Goal: Information Seeking & Learning: Check status

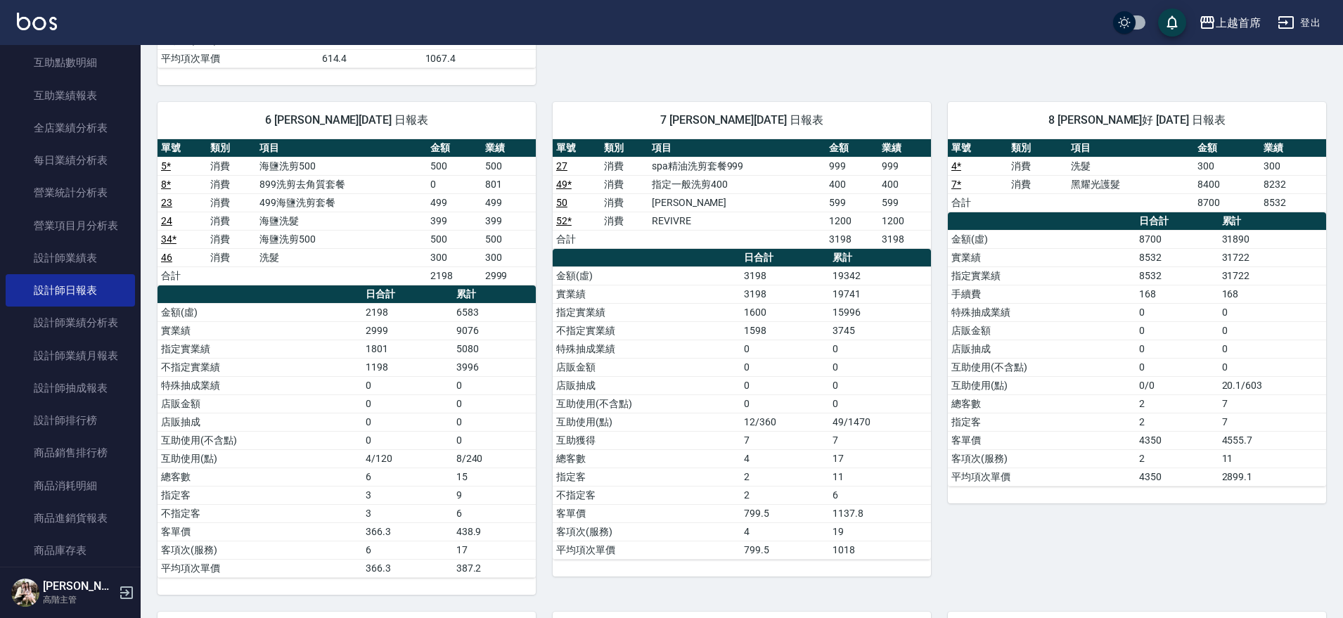
scroll to position [898, 0]
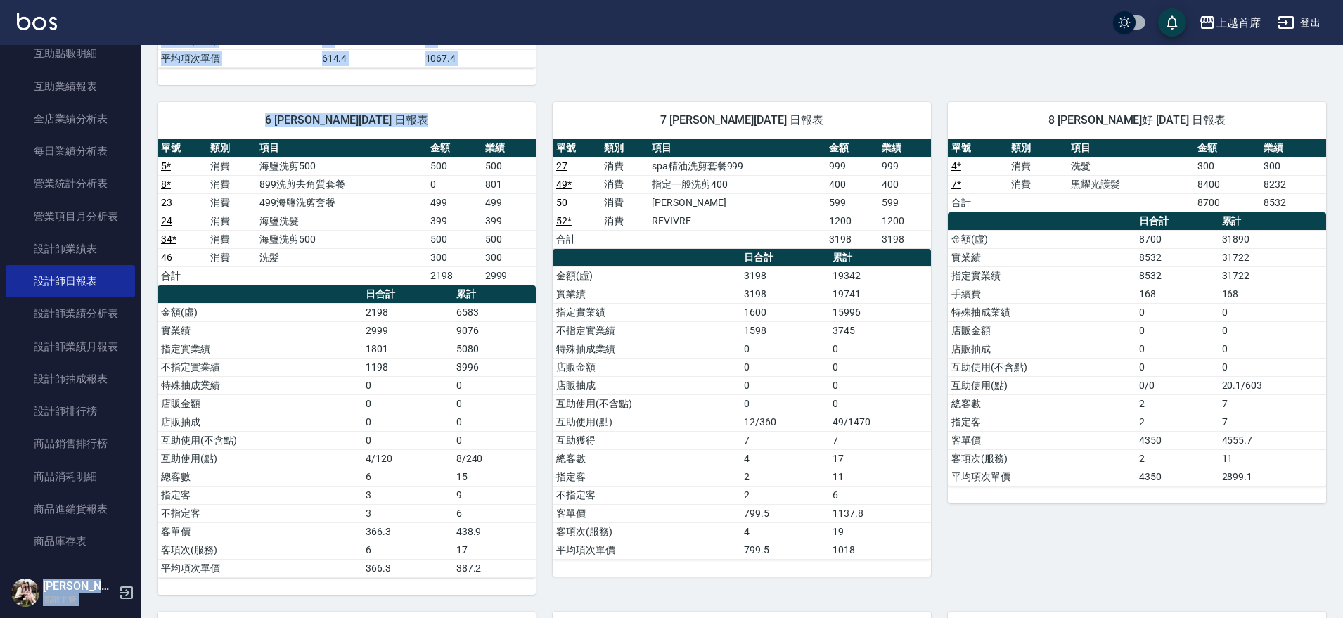
drag, startPoint x: 132, startPoint y: 278, endPoint x: 146, endPoint y: 168, distance: 110.6
click at [148, 166] on div "上越首席 登出 櫃檯作業 打帳單 帳單列表 掛單列表 座位開單 營業儀表板 現金收支登錄 高階收支登錄 材料自購登錄 每日結帳 排班表 現場電腦打卡 掃碼打卡…" at bounding box center [671, 160] width 1343 height 1960
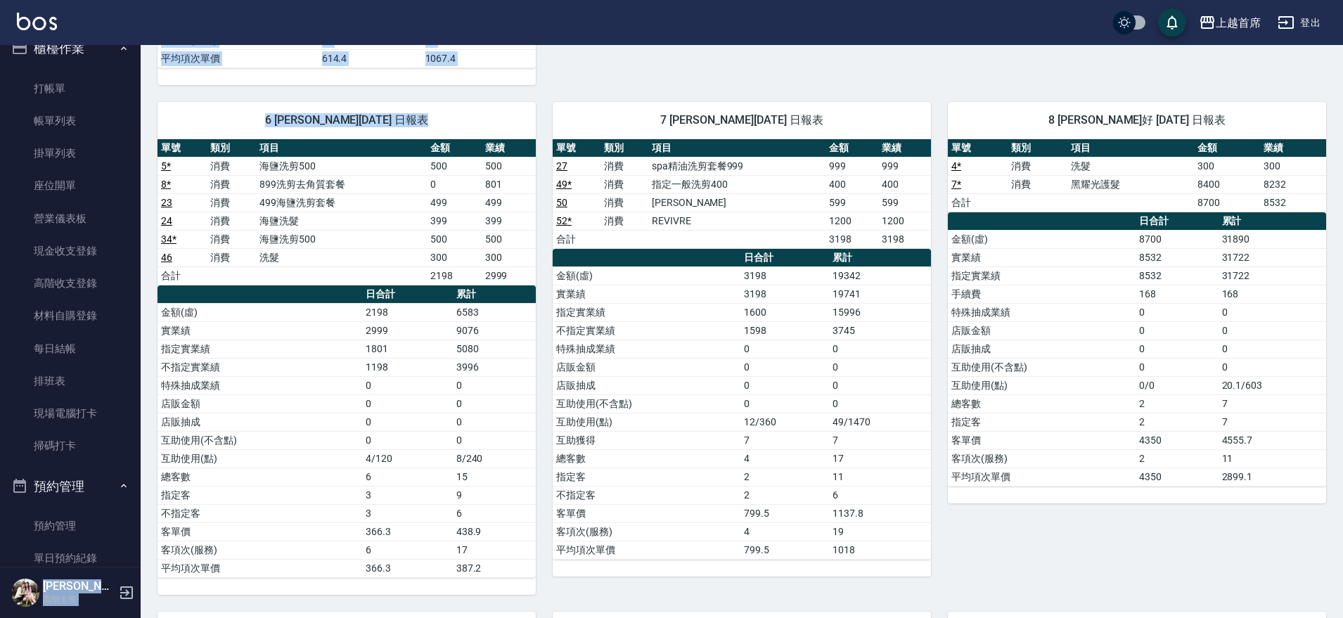
scroll to position [0, 0]
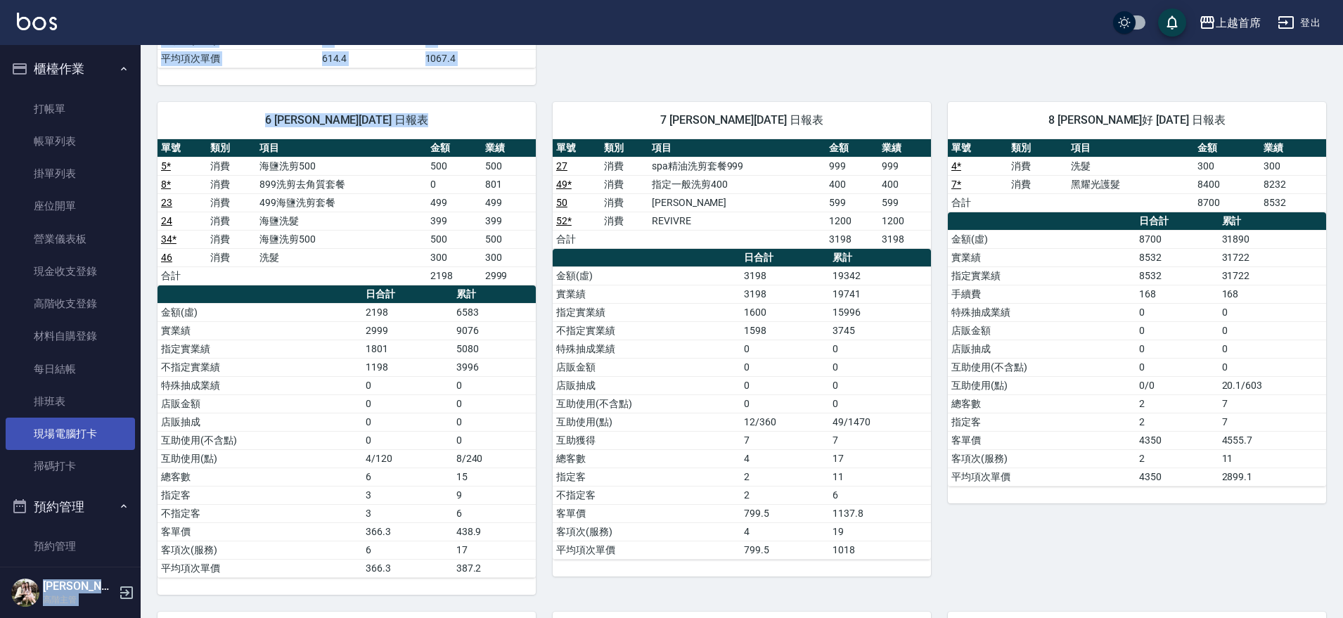
click at [78, 431] on link "現場電腦打卡" at bounding box center [70, 434] width 129 height 32
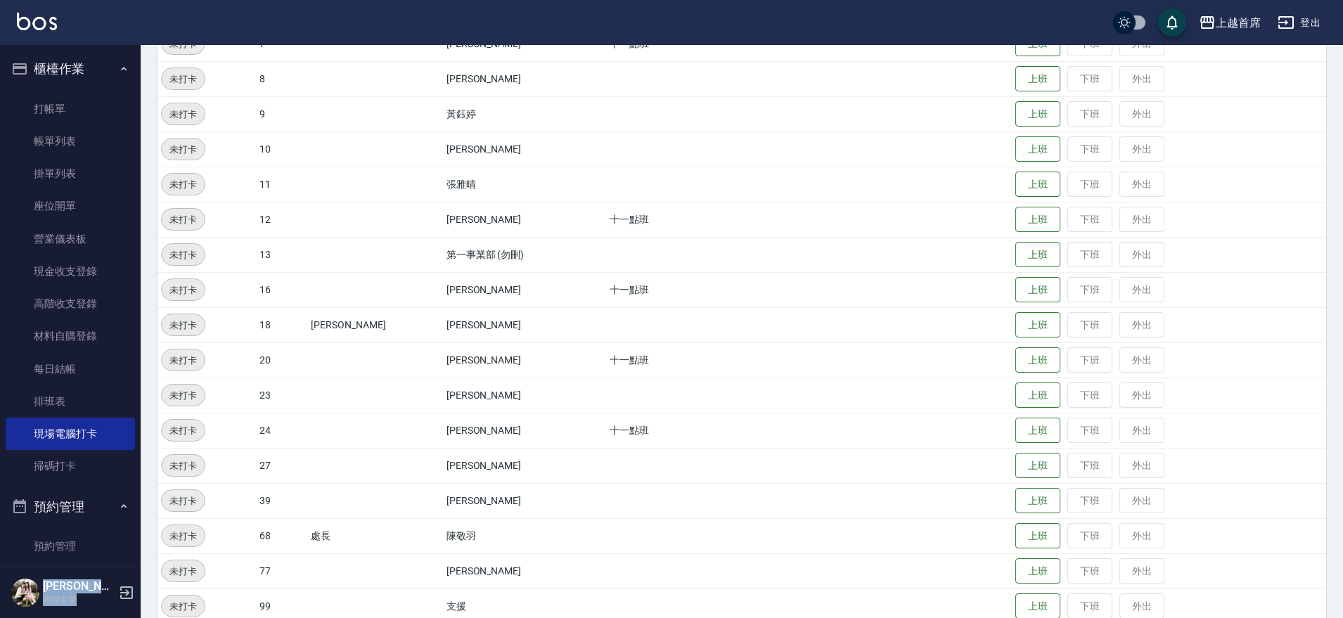
scroll to position [400, 0]
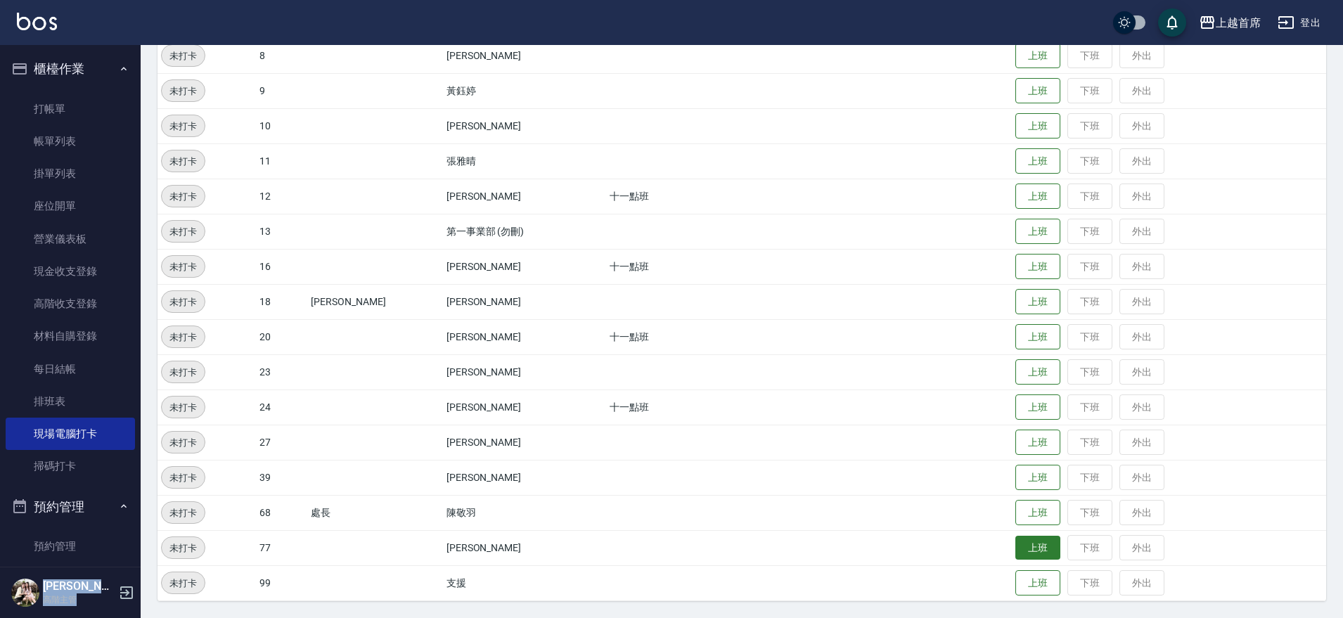
click at [1023, 547] on button "上班" at bounding box center [1037, 548] width 45 height 25
click at [1015, 263] on button "上班" at bounding box center [1037, 267] width 45 height 25
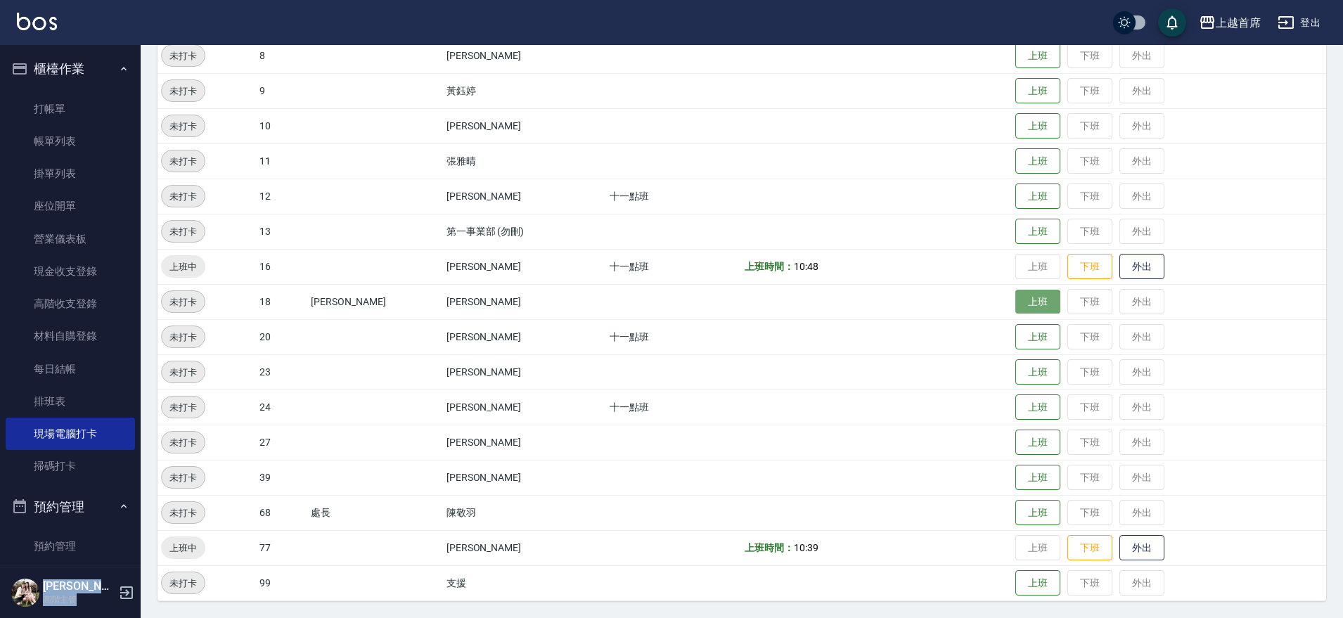
click at [1023, 295] on button "上班" at bounding box center [1037, 302] width 45 height 25
click at [1022, 203] on button "上班" at bounding box center [1037, 196] width 45 height 25
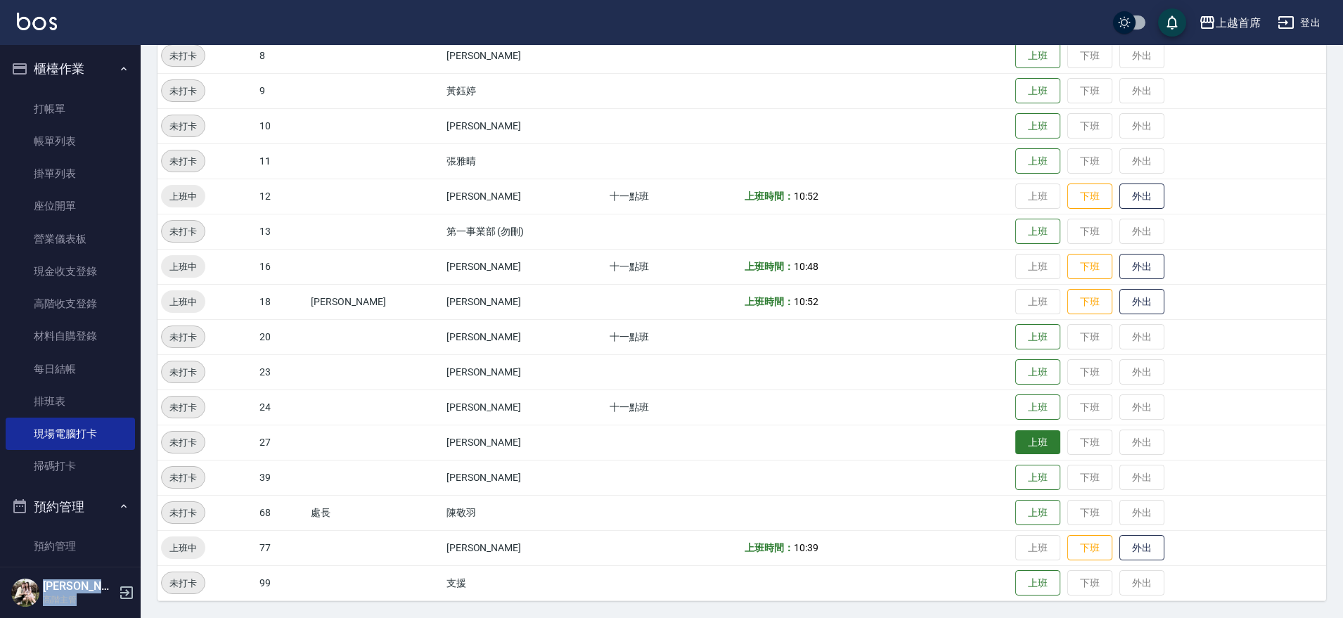
click at [1033, 444] on button "上班" at bounding box center [1037, 442] width 45 height 25
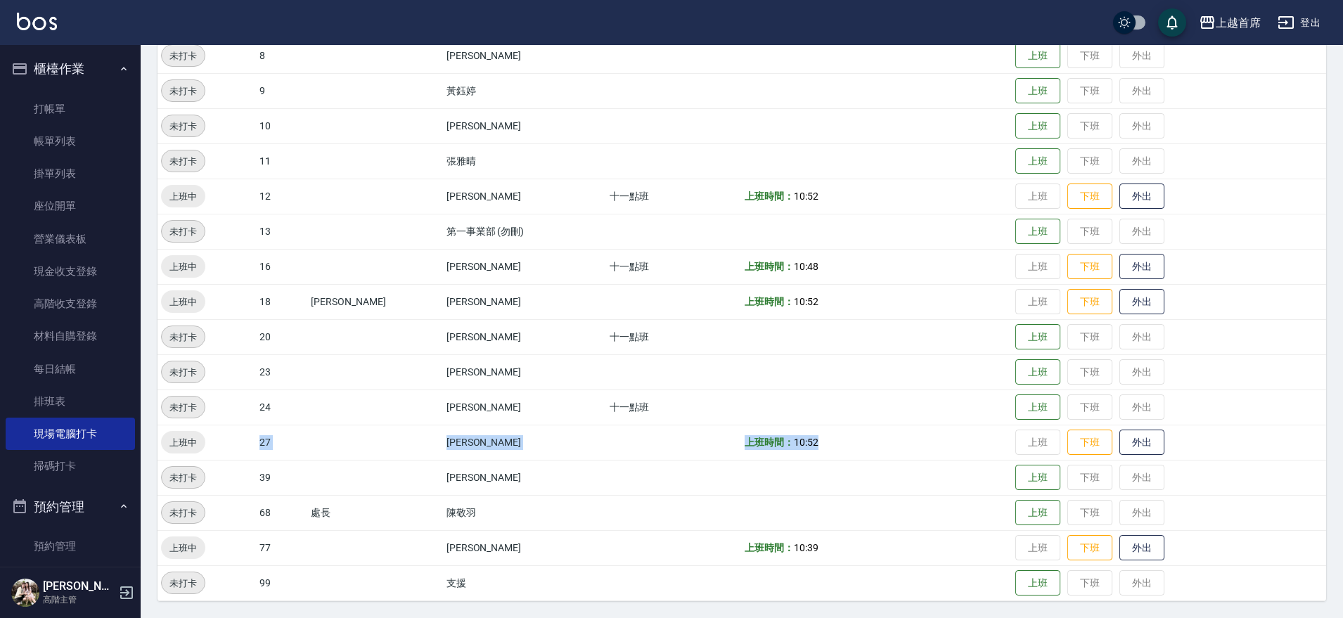
drag, startPoint x: 245, startPoint y: 445, endPoint x: 883, endPoint y: 446, distance: 637.8
click at [883, 446] on tr "上班中 27 [PERSON_NAME] 上班時間： 10:52 上班 下班 外出" at bounding box center [742, 442] width 1169 height 35
click at [883, 454] on td "上班時間： 10:52" at bounding box center [876, 442] width 271 height 35
click at [1022, 480] on button "上班" at bounding box center [1037, 478] width 45 height 25
drag, startPoint x: 878, startPoint y: 425, endPoint x: 591, endPoint y: 271, distance: 325.4
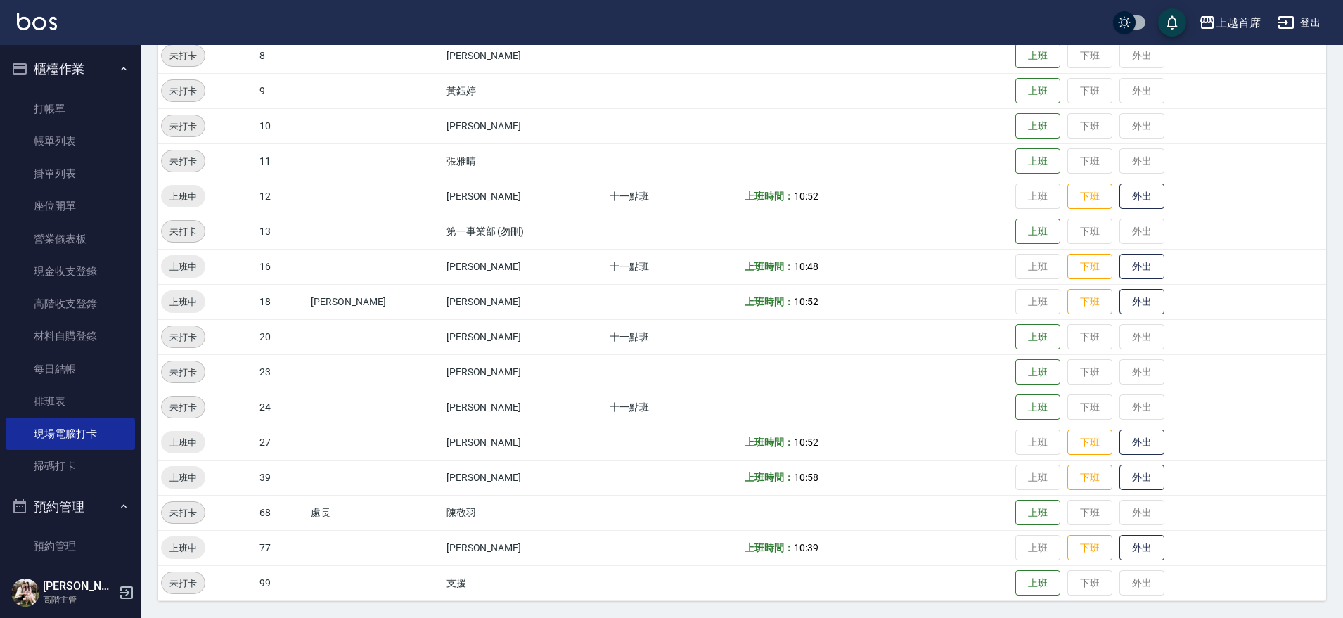
click at [606, 271] on td "十一點班" at bounding box center [674, 266] width 136 height 35
click at [1015, 405] on button "上班" at bounding box center [1037, 407] width 45 height 25
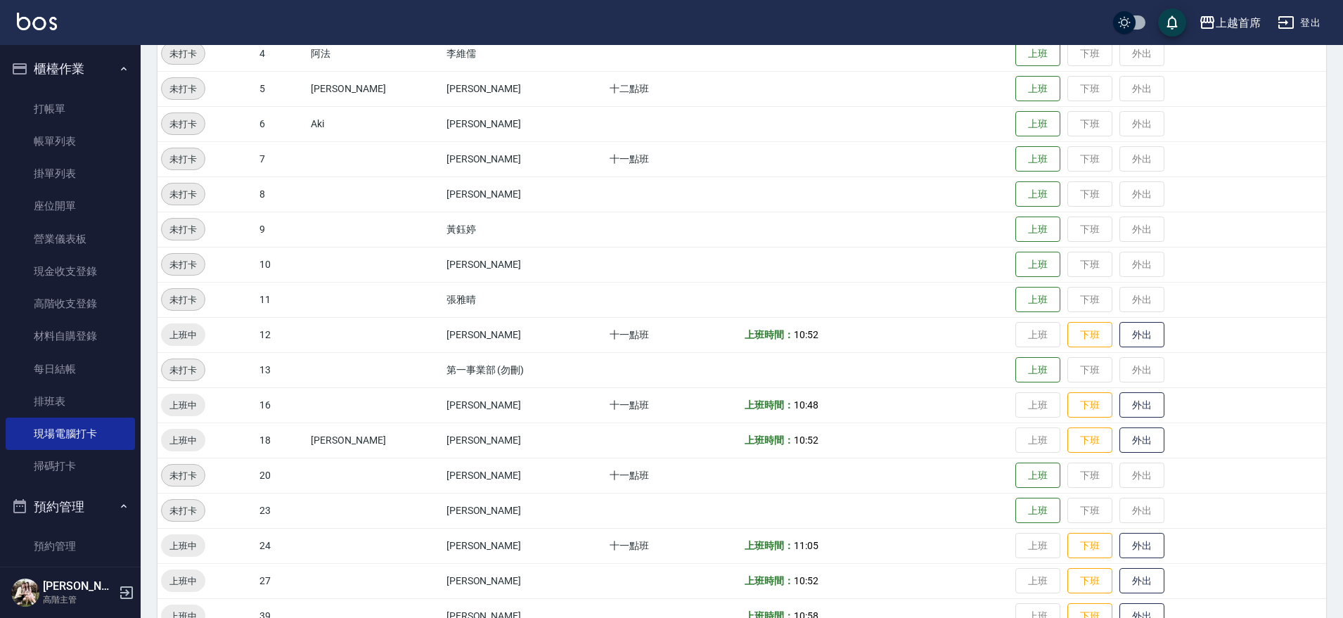
drag, startPoint x: 868, startPoint y: 319, endPoint x: 860, endPoint y: 253, distance: 66.6
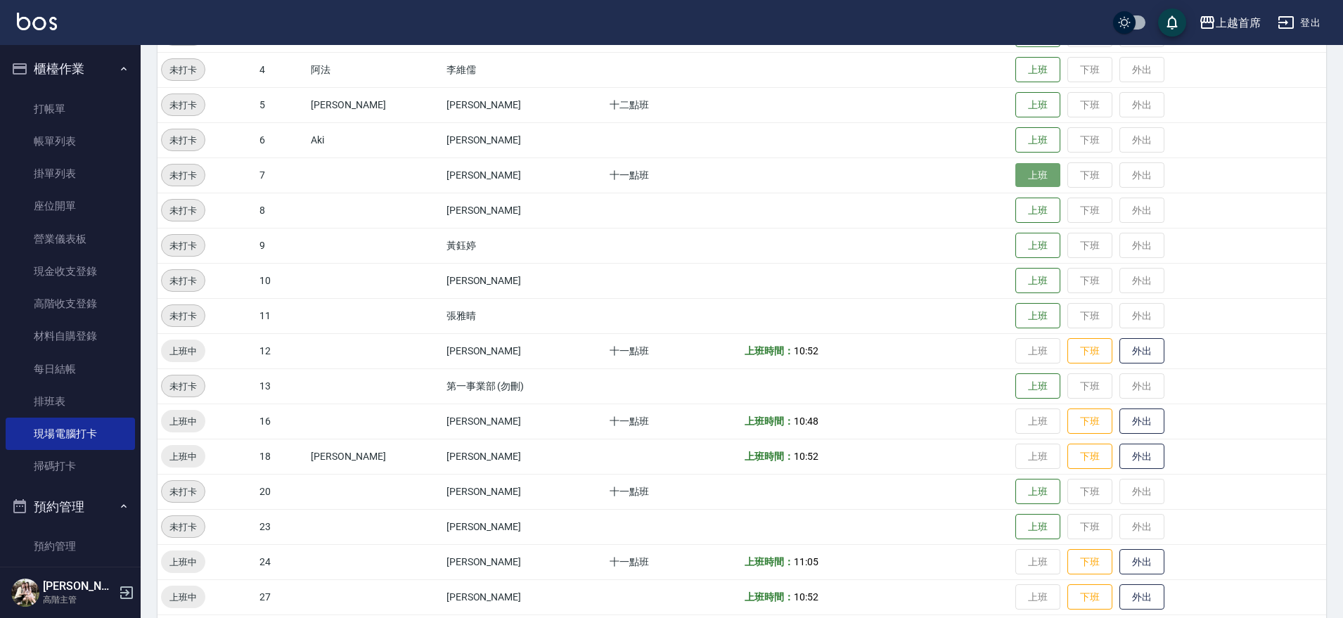
click at [1030, 171] on button "上班" at bounding box center [1037, 175] width 45 height 25
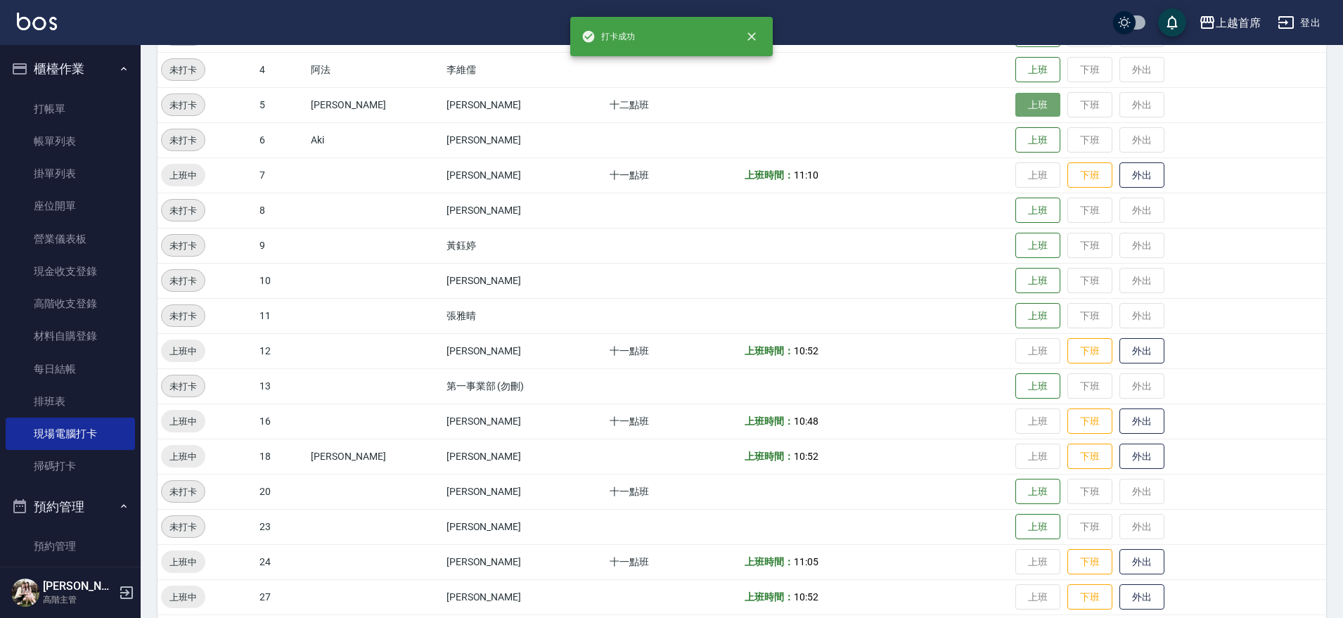
click at [1036, 104] on button "上班" at bounding box center [1037, 105] width 45 height 25
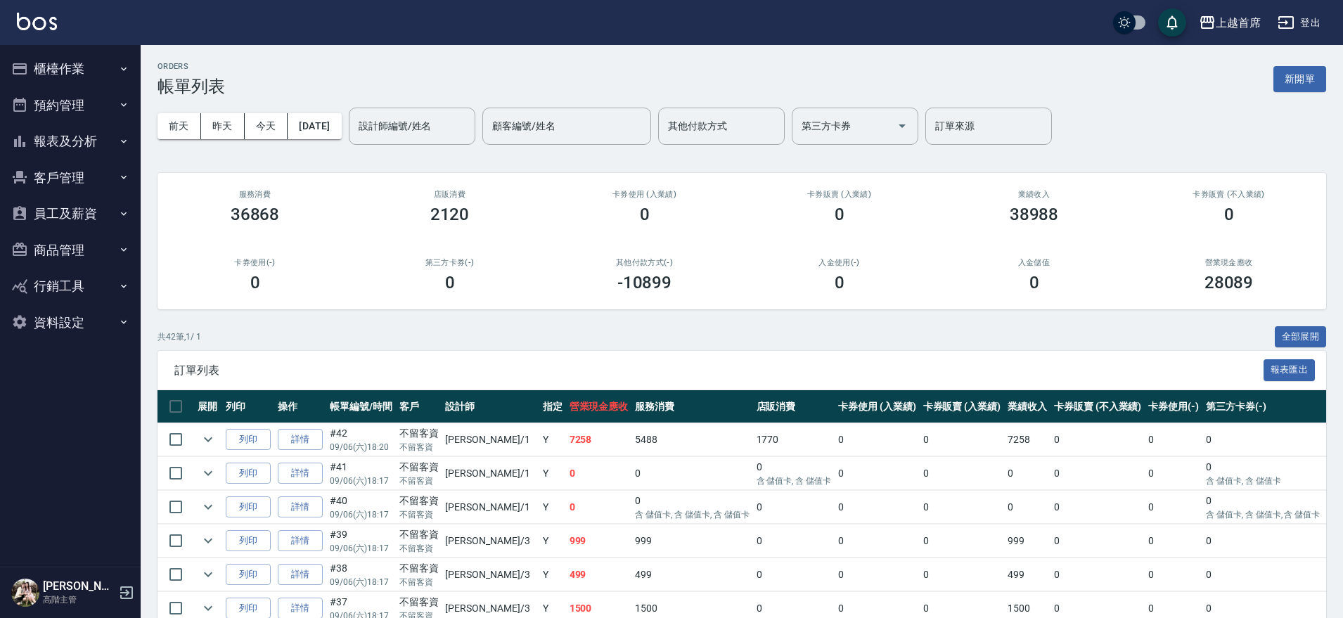
drag, startPoint x: 97, startPoint y: 41, endPoint x: 87, endPoint y: 60, distance: 21.4
click at [97, 42] on div "上越首席 登出" at bounding box center [671, 22] width 1343 height 45
drag, startPoint x: 87, startPoint y: 63, endPoint x: 80, endPoint y: 107, distance: 44.2
click at [88, 65] on button "櫃檯作業" at bounding box center [70, 69] width 129 height 37
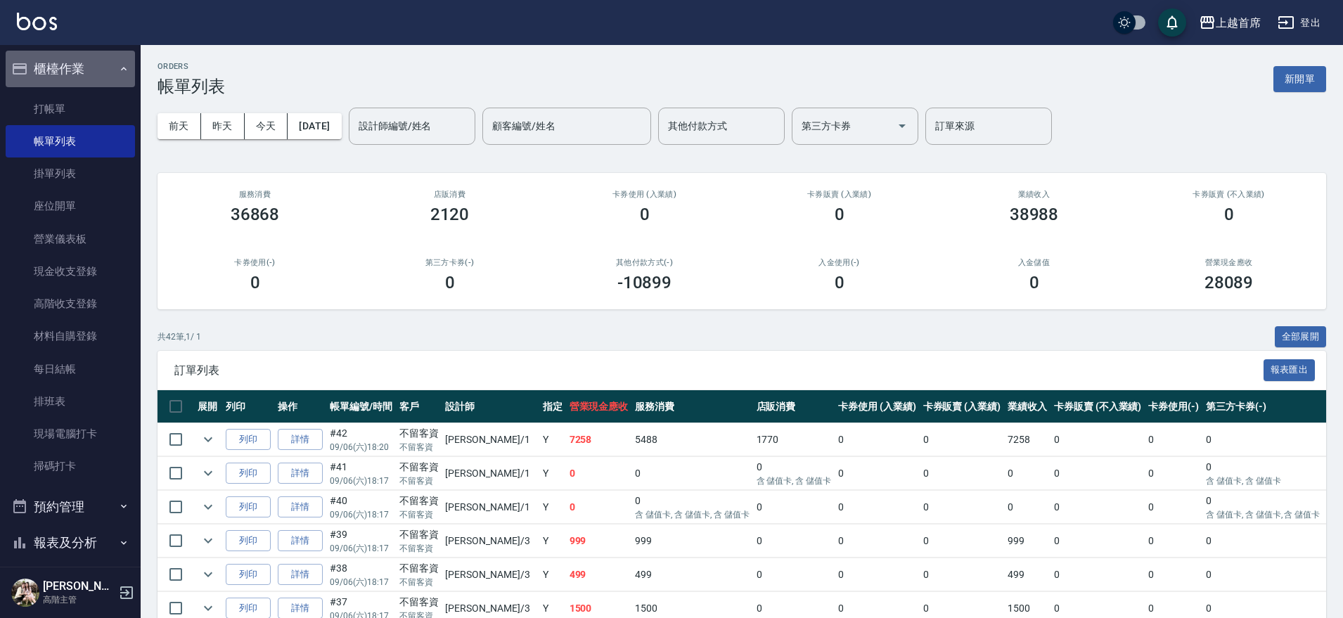
click at [102, 68] on button "櫃檯作業" at bounding box center [70, 69] width 129 height 37
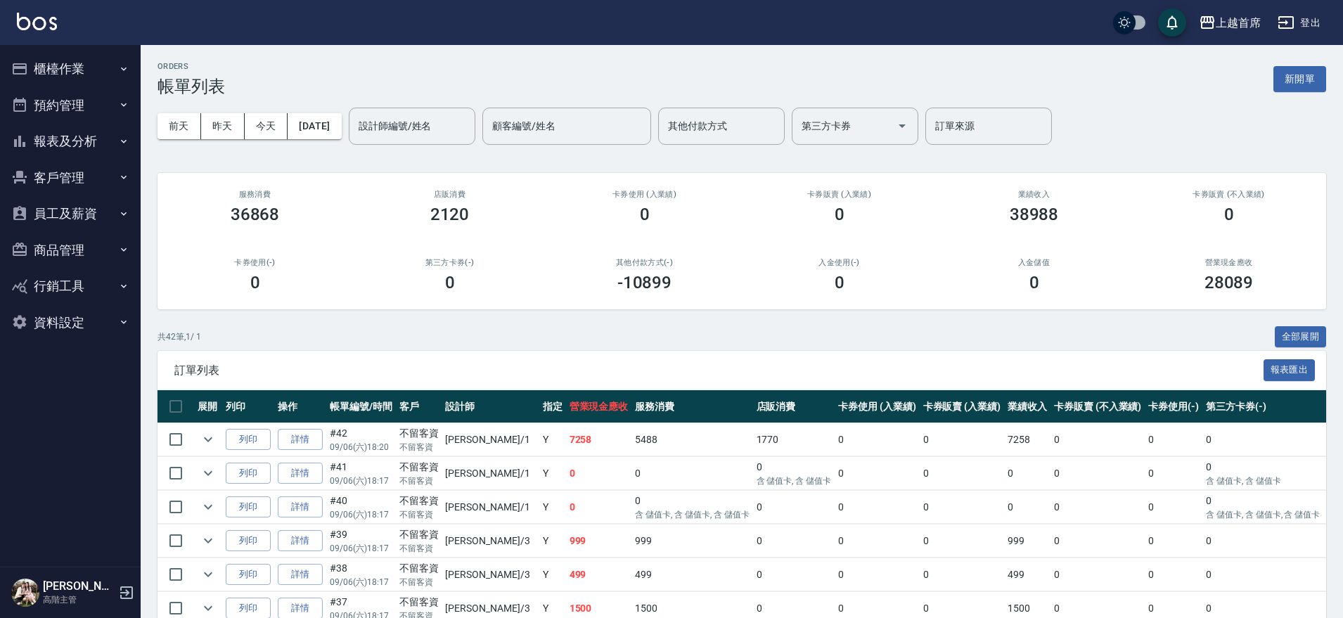
click at [111, 134] on button "報表及分析" at bounding box center [70, 141] width 129 height 37
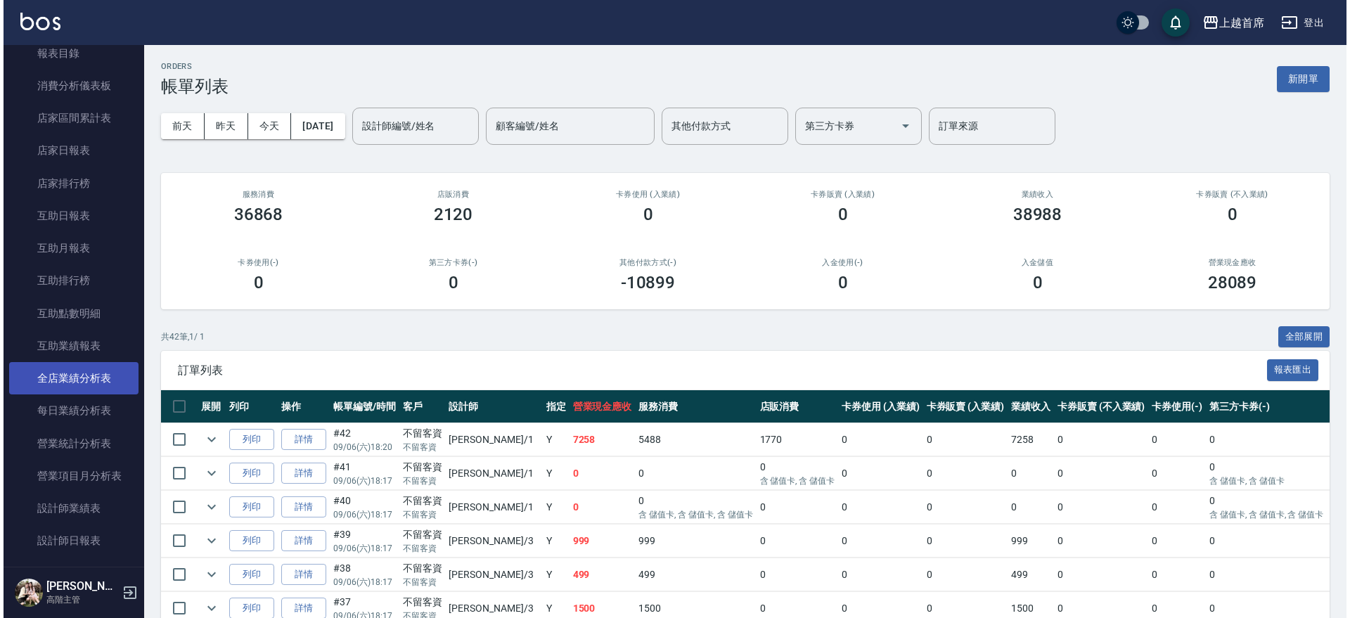
scroll to position [176, 0]
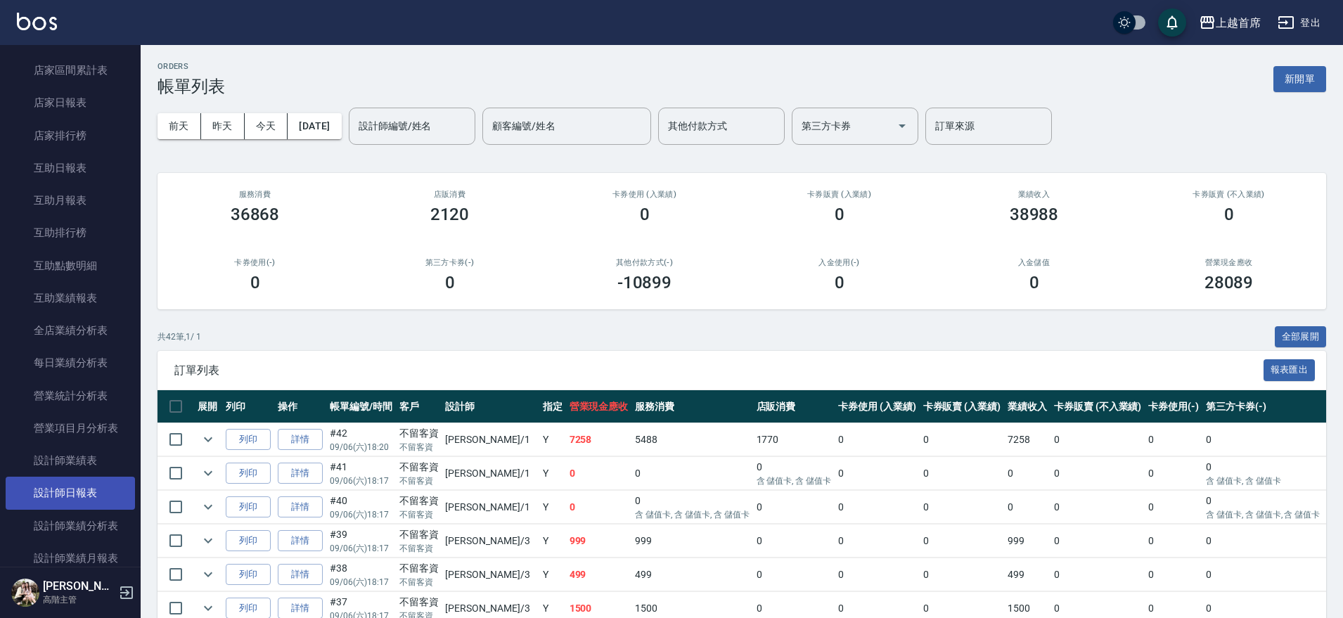
click at [94, 487] on link "設計師日報表" at bounding box center [70, 493] width 129 height 32
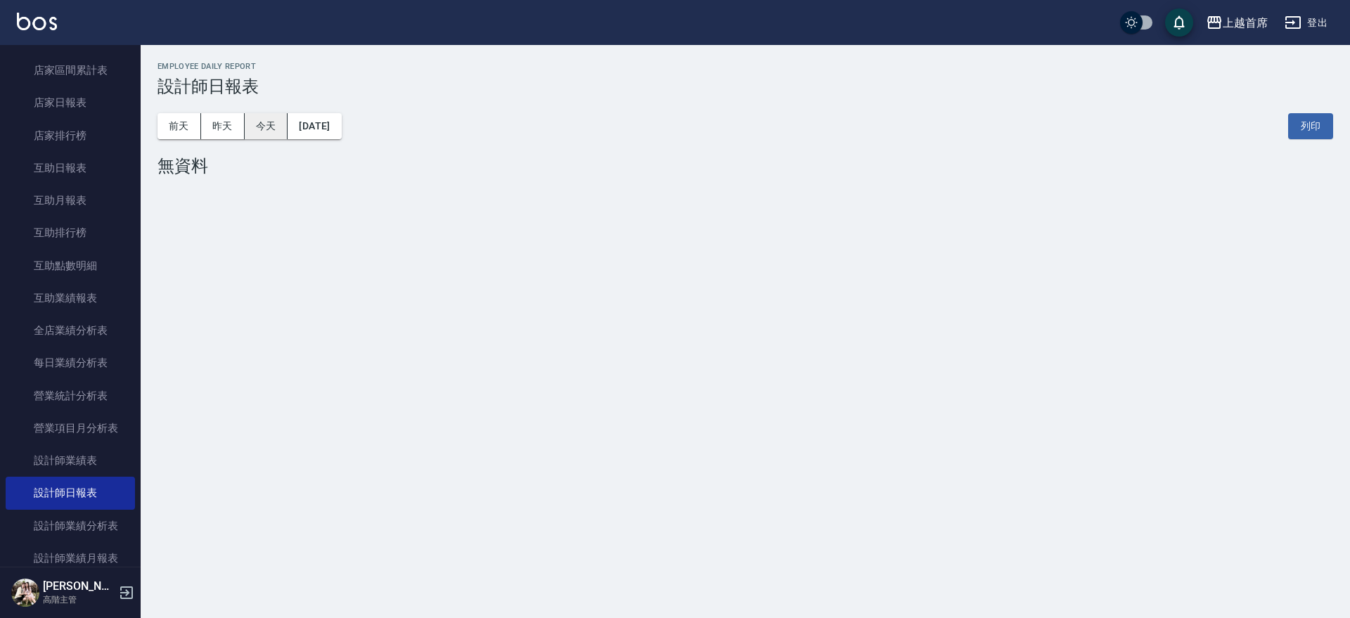
click at [255, 119] on button "今天" at bounding box center [267, 126] width 44 height 26
click at [241, 120] on button "昨天" at bounding box center [223, 126] width 44 height 26
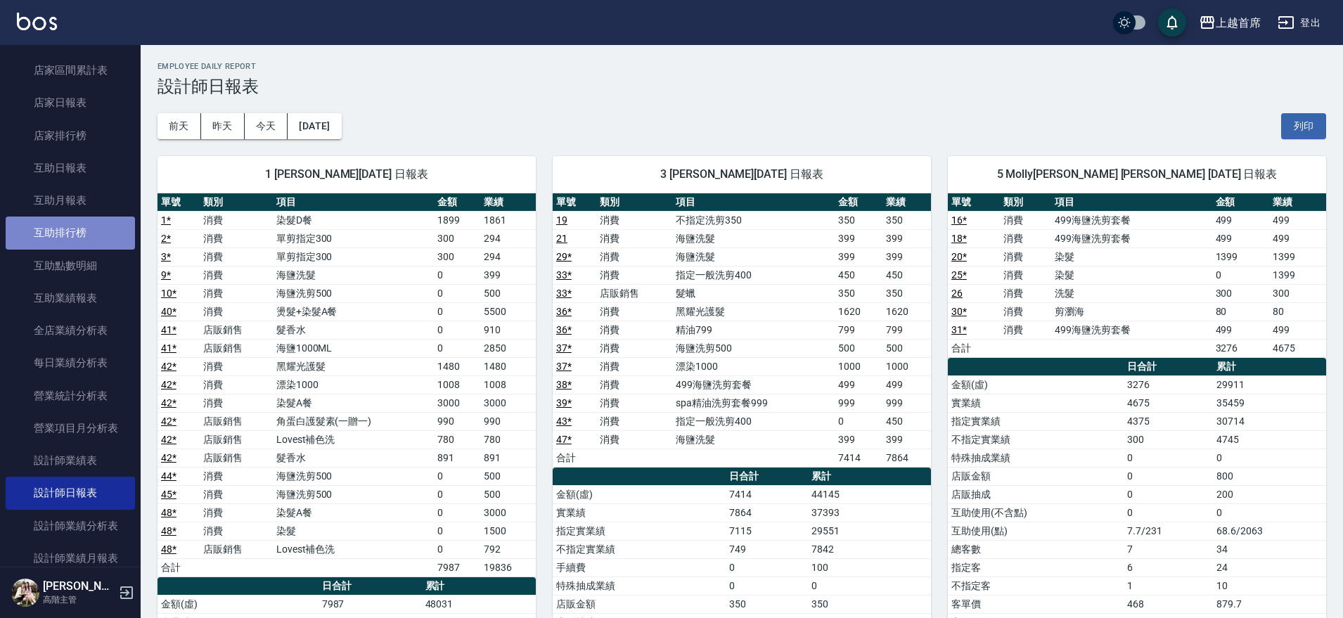
click at [113, 225] on link "互助排行榜" at bounding box center [70, 233] width 129 height 32
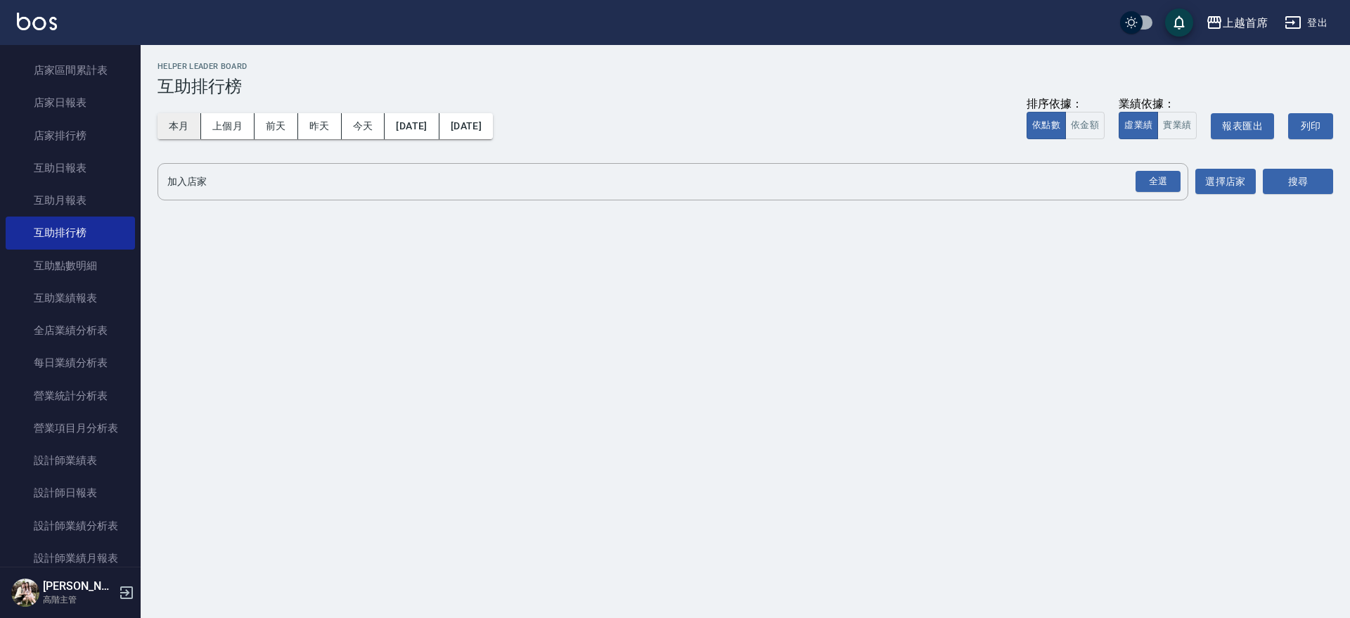
click at [184, 116] on button "本月" at bounding box center [180, 126] width 44 height 26
drag, startPoint x: 177, startPoint y: 124, endPoint x: 188, endPoint y: 122, distance: 11.3
click at [177, 124] on button "本月" at bounding box center [180, 126] width 44 height 26
click at [1099, 128] on button "依金額" at bounding box center [1084, 125] width 39 height 27
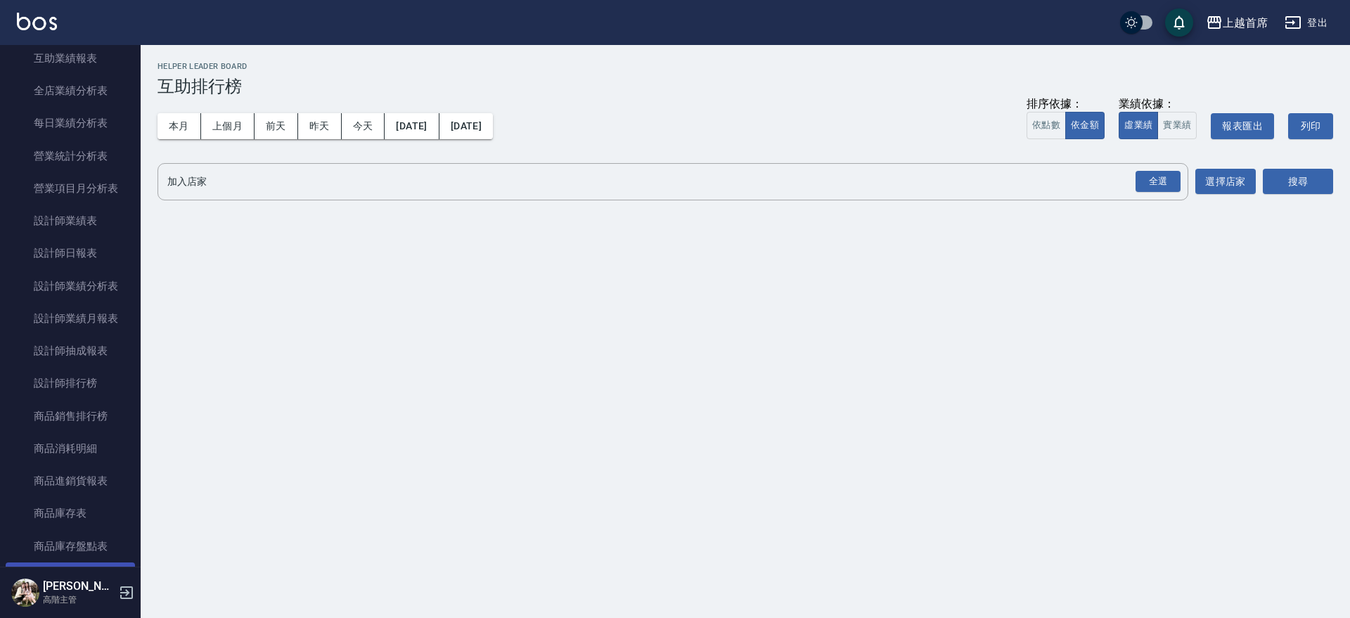
scroll to position [440, 0]
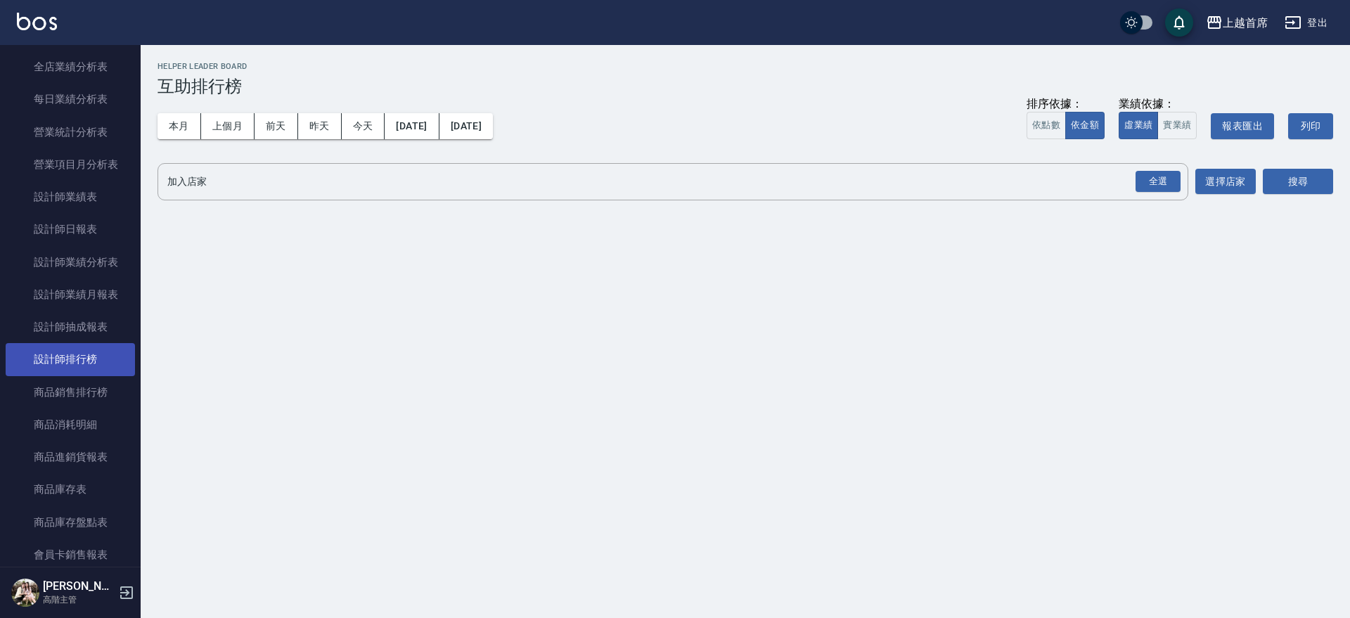
click at [96, 357] on link "設計師排行榜" at bounding box center [70, 359] width 129 height 32
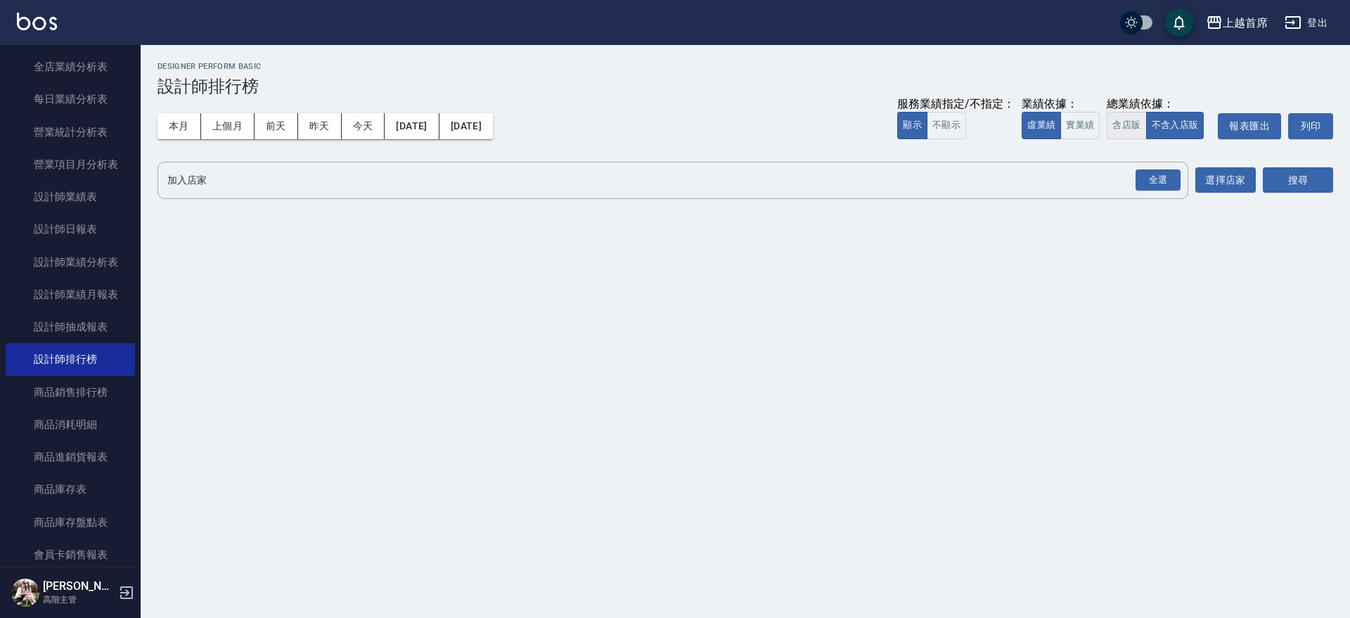
click at [1122, 124] on button "含店販" at bounding box center [1126, 125] width 39 height 27
click at [1096, 118] on button "實業績" at bounding box center [1079, 125] width 39 height 27
click at [1160, 172] on div "全選" at bounding box center [1158, 180] width 45 height 22
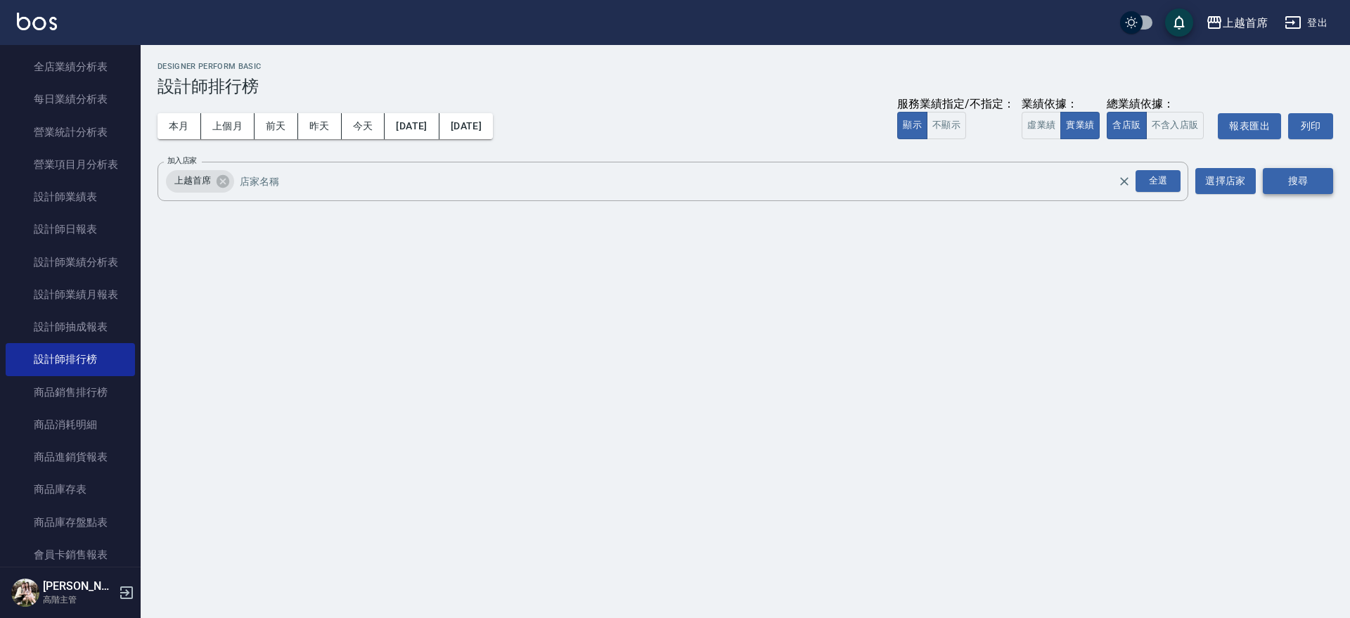
click at [1298, 179] on button "搜尋" at bounding box center [1298, 181] width 70 height 26
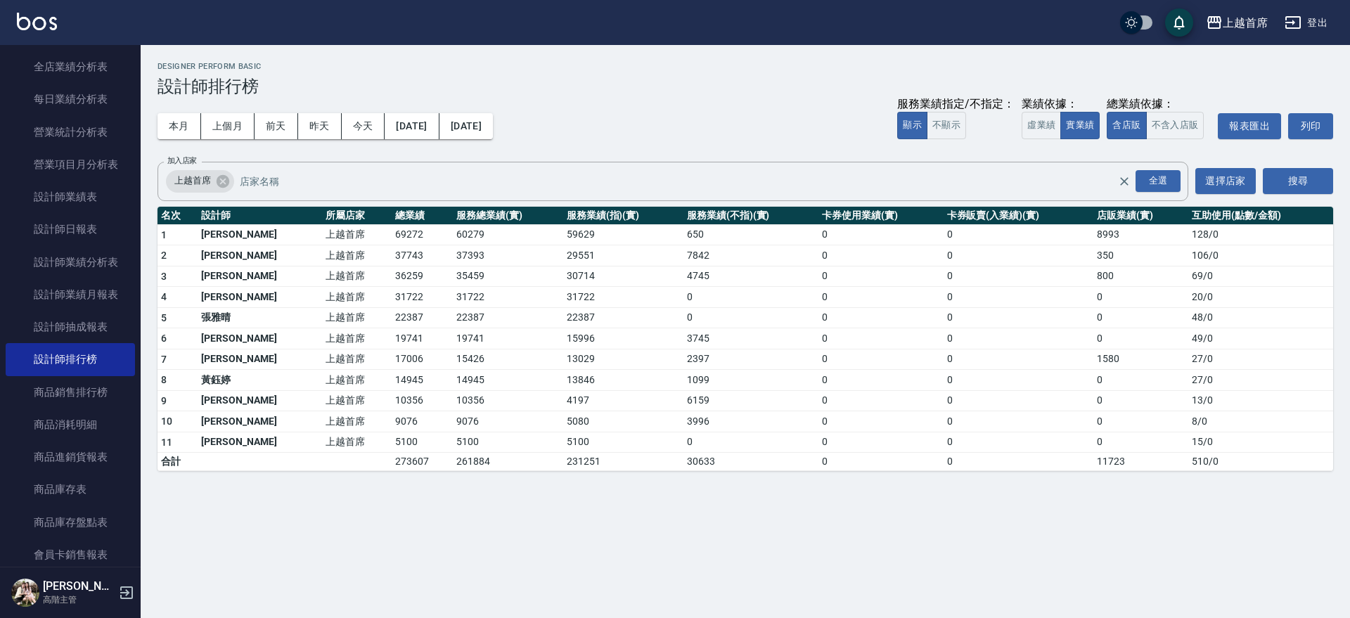
click at [455, 236] on td "60279" at bounding box center [508, 234] width 110 height 21
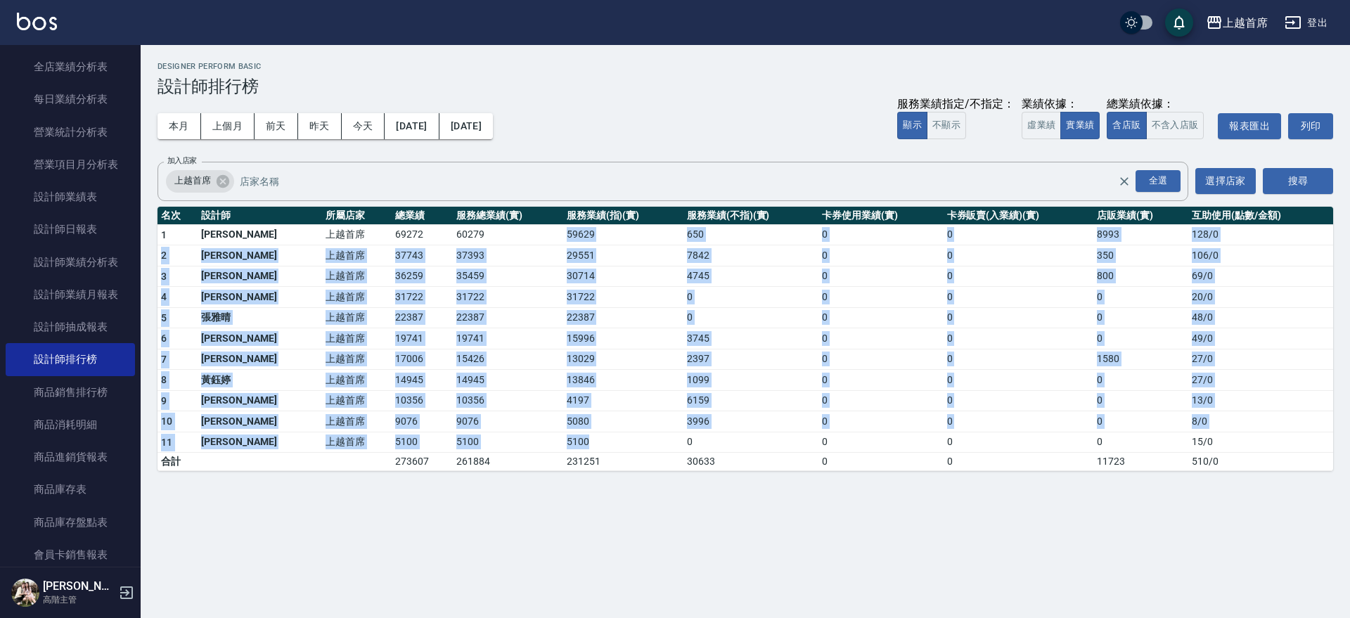
drag, startPoint x: 465, startPoint y: 235, endPoint x: 693, endPoint y: 615, distance: 443.2
click at [630, 502] on div "上越首席 2025-09-01 - 2025-09-07 設計師排行榜 列印時間： 2025-09-07-11:59 Designer Perform Bas…" at bounding box center [675, 309] width 1350 height 618
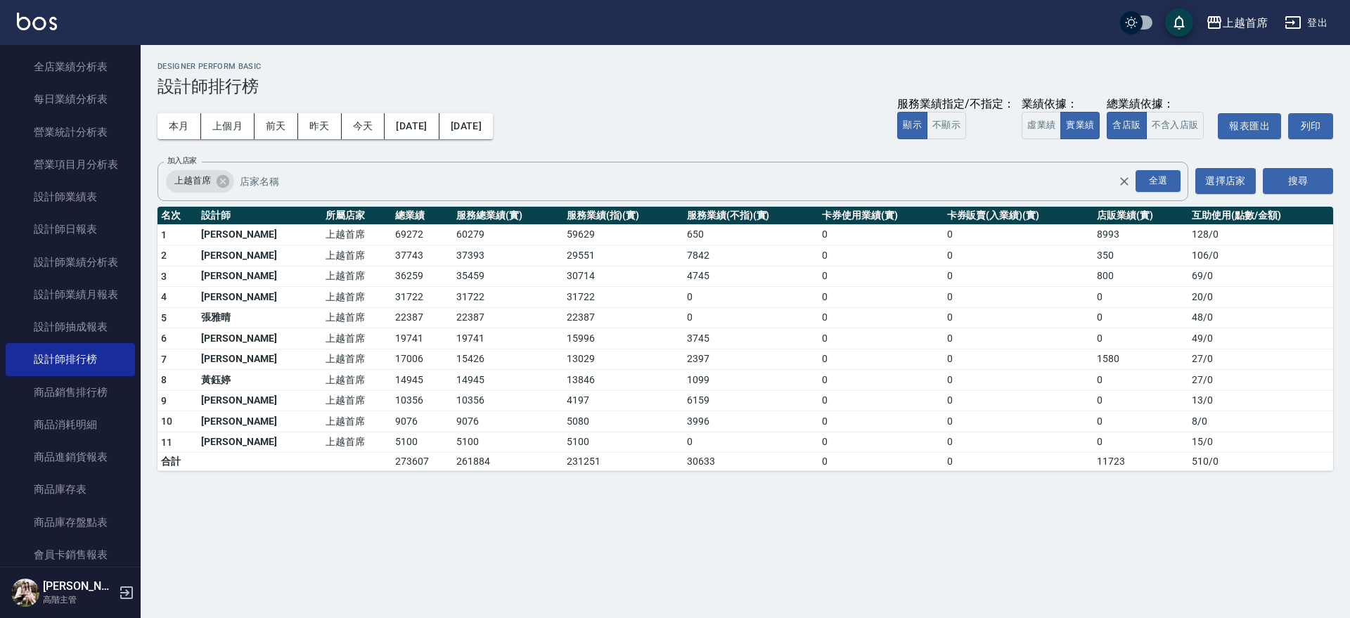
click at [392, 255] on td "37743" at bounding box center [422, 255] width 61 height 21
click at [404, 113] on button "2025/09/01" at bounding box center [412, 126] width 54 height 26
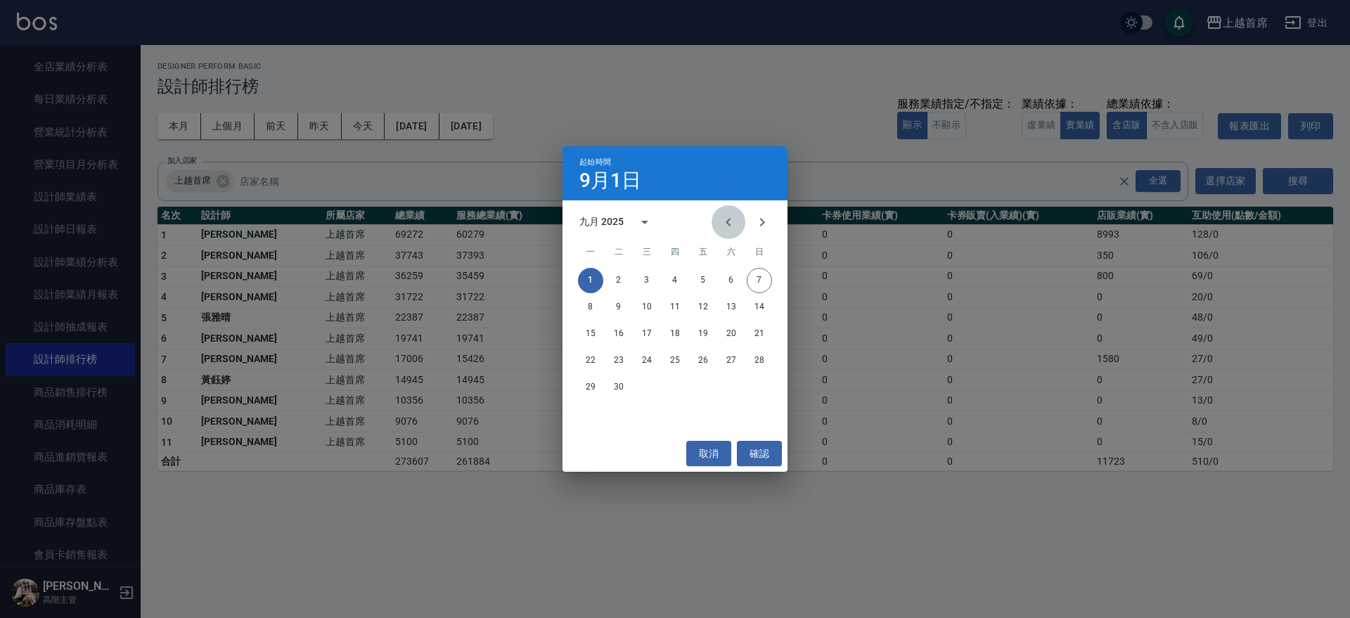
click at [733, 216] on icon "Previous month" at bounding box center [728, 222] width 17 height 17
click at [693, 281] on button "1" at bounding box center [703, 280] width 25 height 25
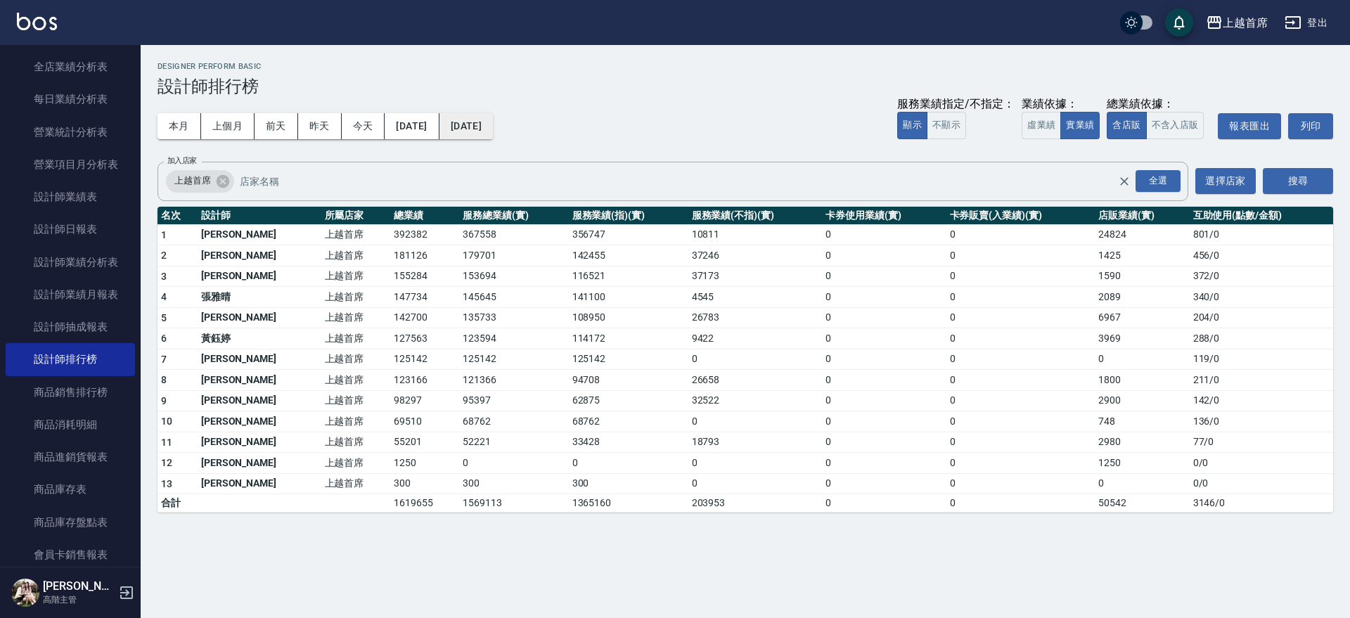
click at [493, 117] on button "[DATE]" at bounding box center [466, 126] width 53 height 26
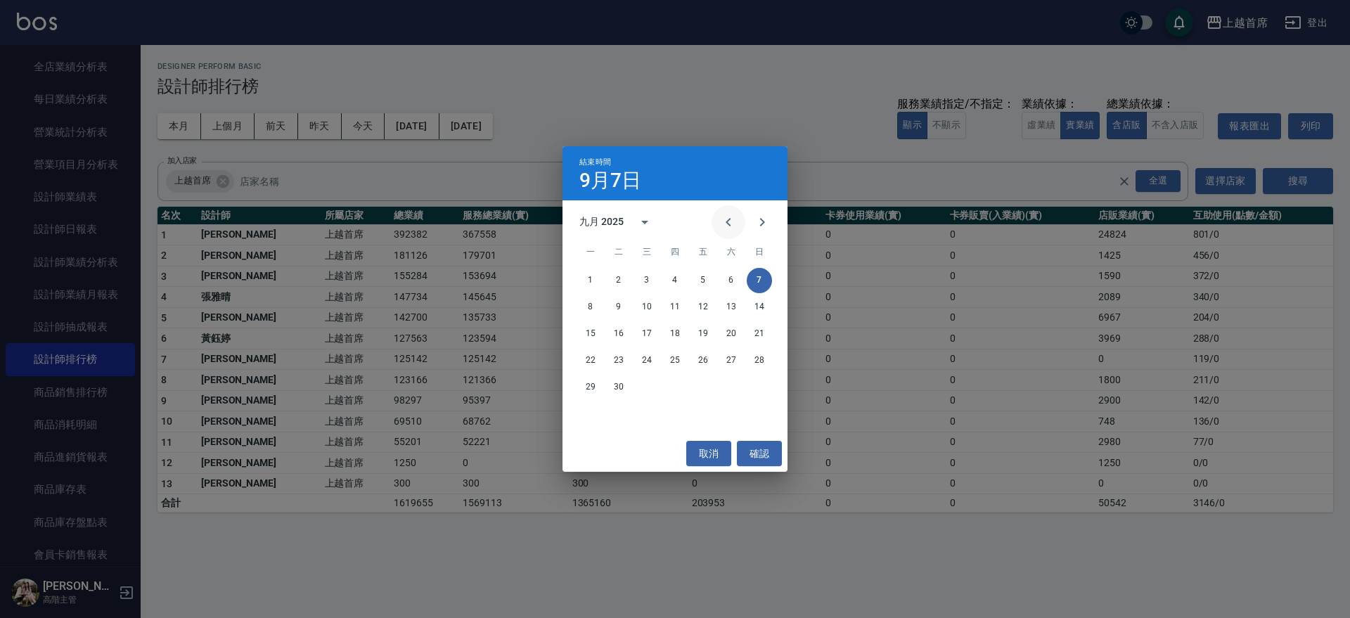
click at [737, 224] on button "Previous month" at bounding box center [729, 222] width 34 height 34
click at [672, 307] on button "7" at bounding box center [674, 307] width 25 height 25
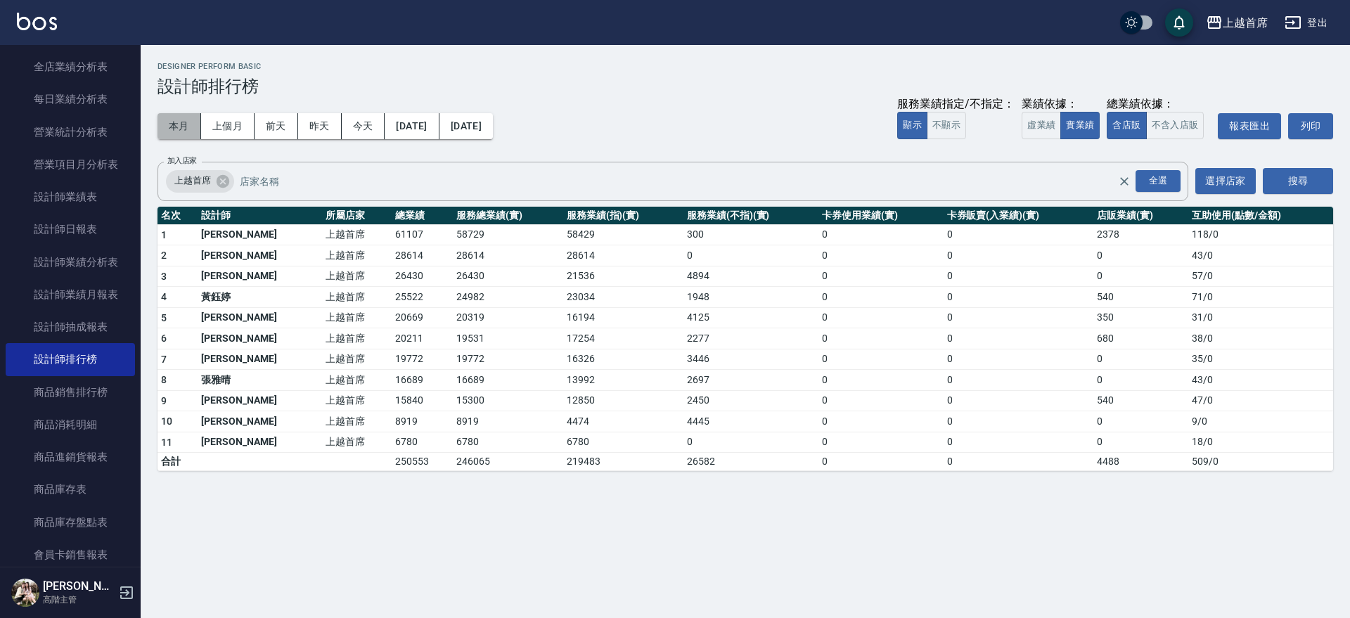
click at [185, 127] on button "本月" at bounding box center [180, 126] width 44 height 26
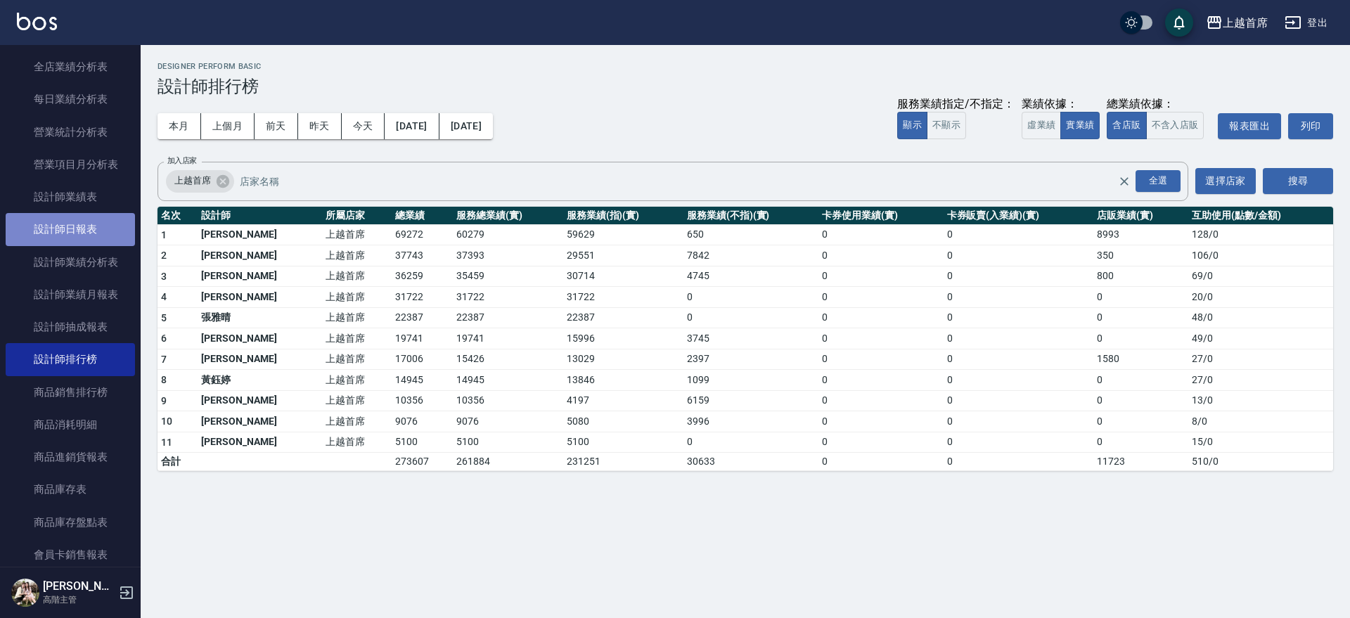
click at [97, 232] on link "設計師日報表" at bounding box center [70, 229] width 129 height 32
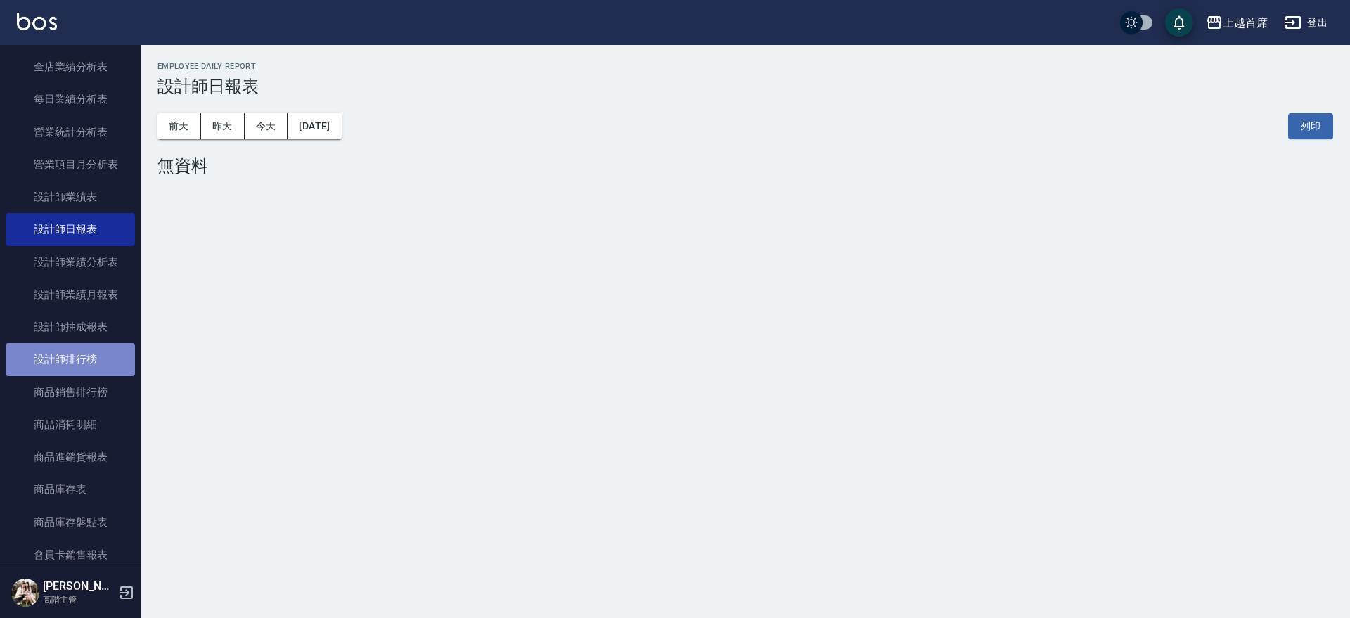
click at [72, 347] on link "設計師排行榜" at bounding box center [70, 359] width 129 height 32
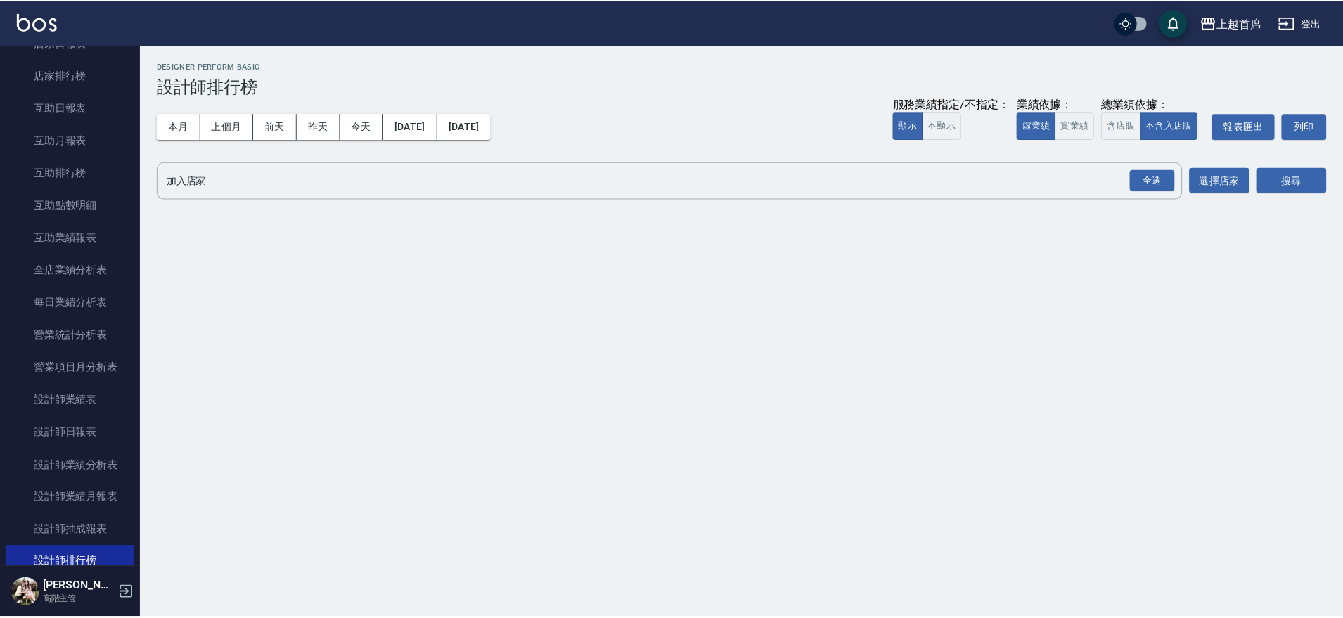
scroll to position [129, 0]
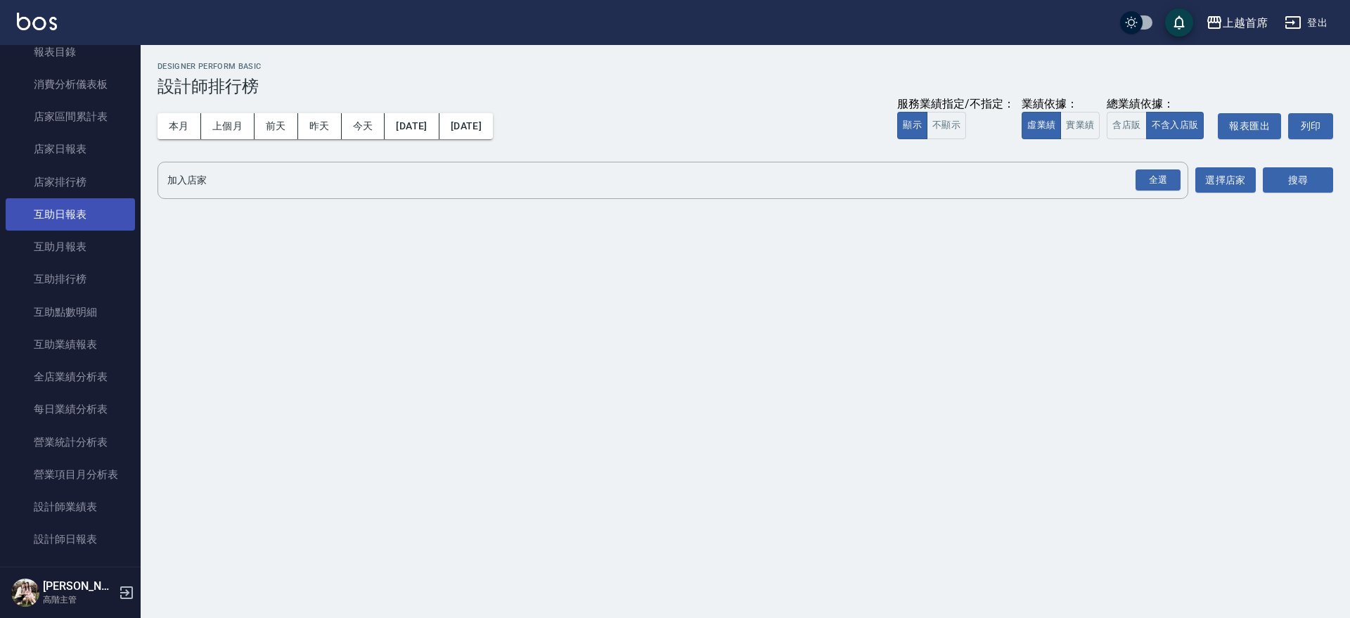
click at [72, 222] on link "互助日報表" at bounding box center [70, 214] width 129 height 32
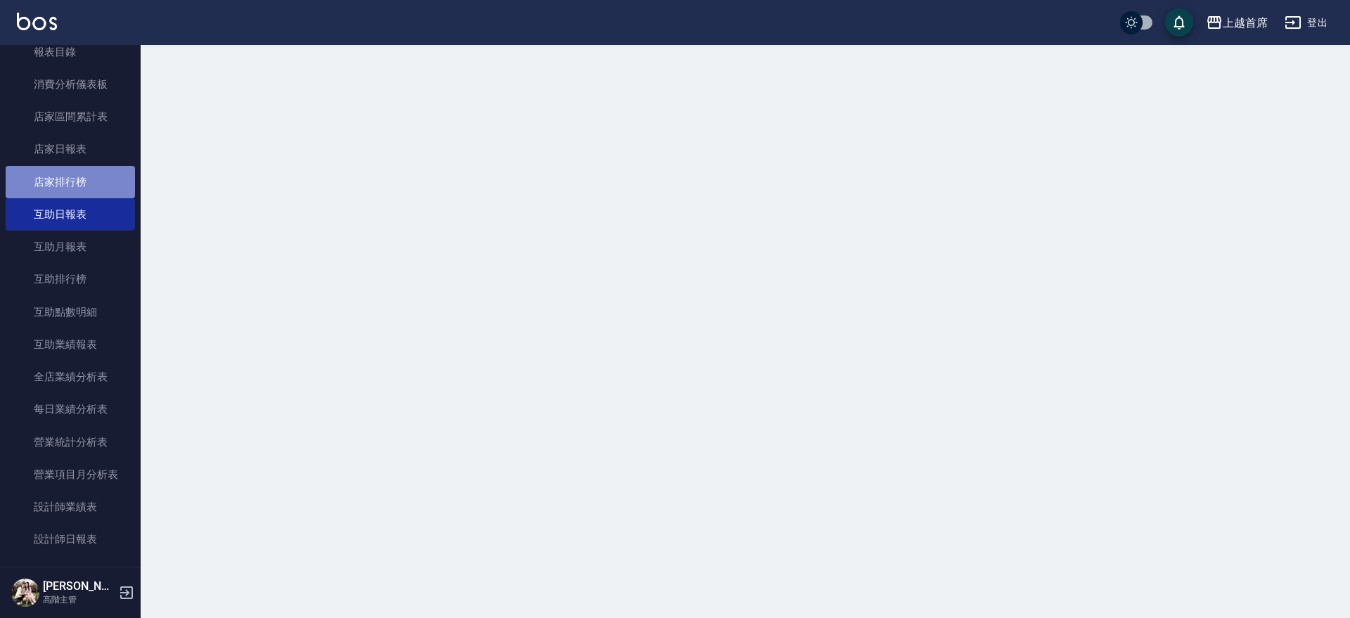
click at [87, 188] on link "店家排行榜" at bounding box center [70, 182] width 129 height 32
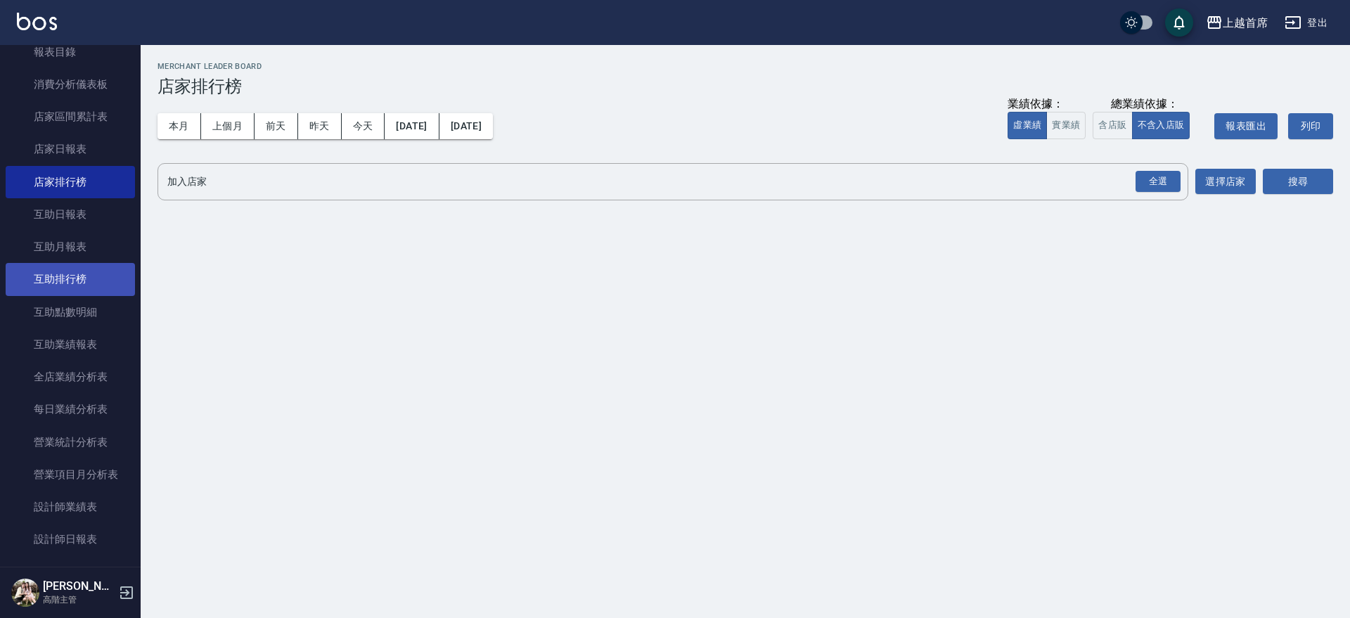
click at [60, 284] on link "互助排行榜" at bounding box center [70, 279] width 129 height 32
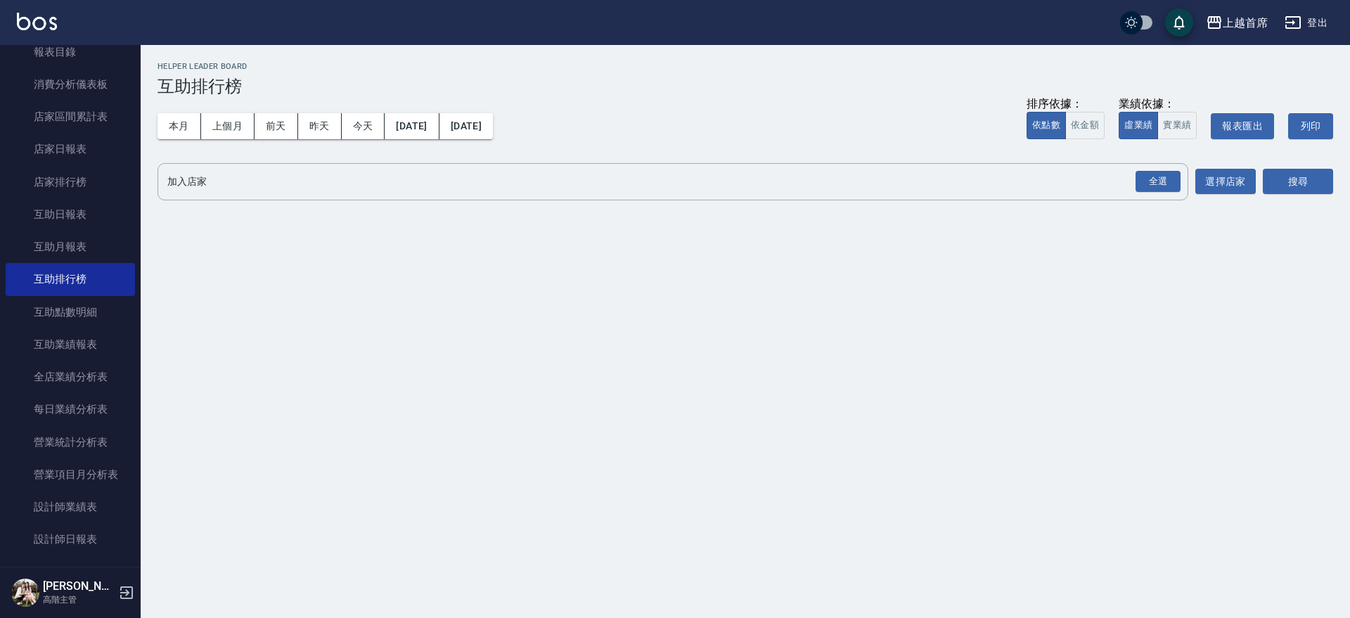
drag, startPoint x: 181, startPoint y: 120, endPoint x: 823, endPoint y: 255, distance: 655.9
click at [184, 121] on button "本月" at bounding box center [180, 126] width 44 height 26
click at [1165, 175] on div "全選" at bounding box center [1158, 182] width 45 height 22
click at [1320, 181] on button "搜尋" at bounding box center [1298, 182] width 70 height 26
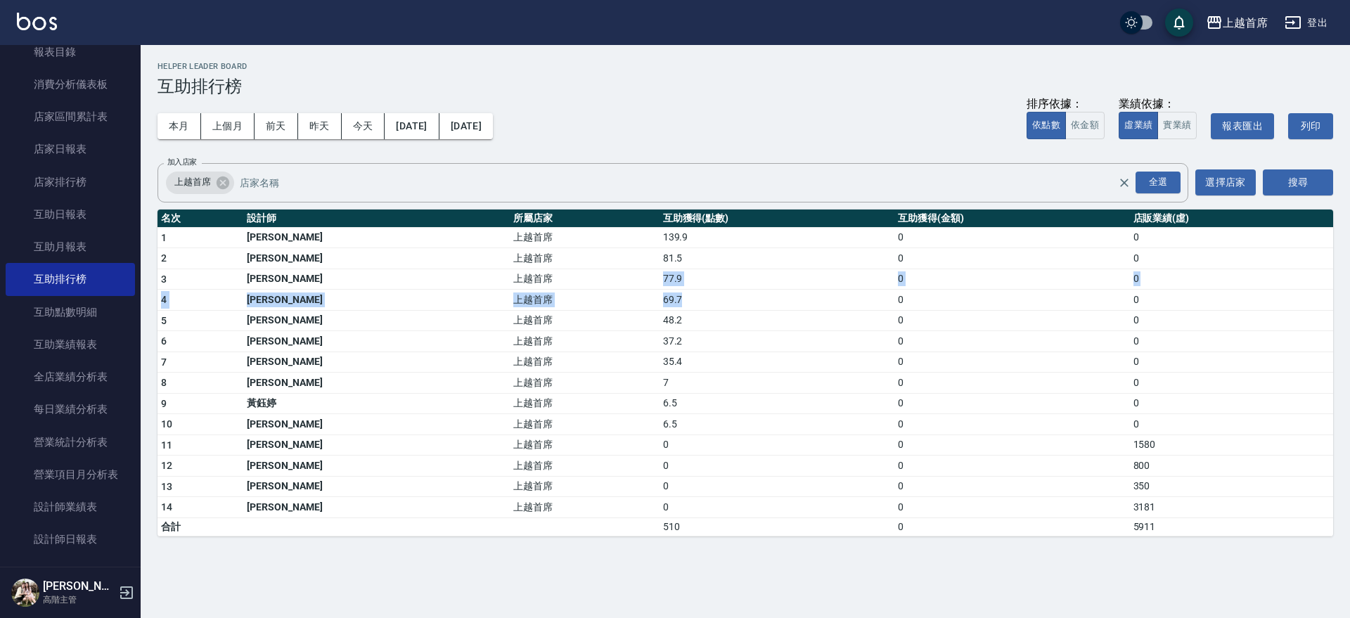
drag, startPoint x: 562, startPoint y: 279, endPoint x: 602, endPoint y: 293, distance: 42.3
click at [602, 293] on tbody "1 陳育珊 上越首席 139.9 0 0 2 鄭詩縈 上越首席 81.5 0 0 3 蔡宛孜 上越首席 77.9 0 0 4 丁于琴 上越首席 69.7 0 …" at bounding box center [746, 381] width 1176 height 309
click at [660, 313] on td "48.2" at bounding box center [777, 320] width 235 height 21
click at [660, 317] on td "48.2" at bounding box center [777, 320] width 235 height 21
click at [177, 131] on button "本月" at bounding box center [180, 126] width 44 height 26
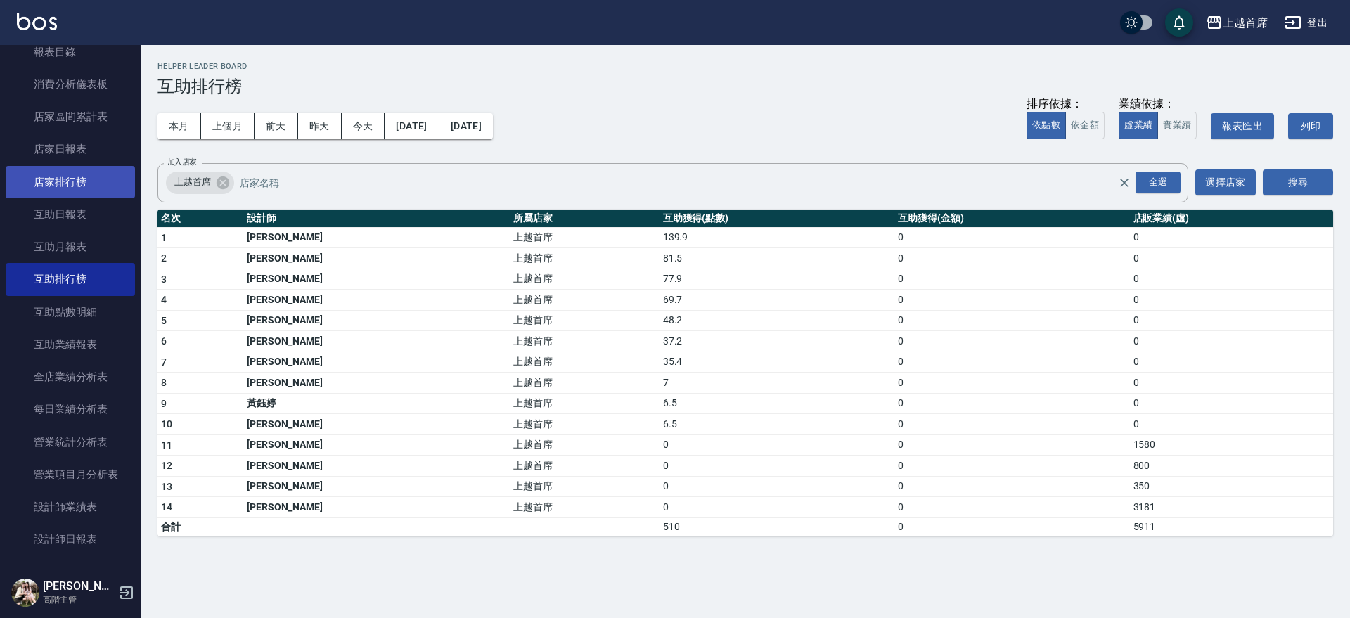
click at [37, 166] on link "店家排行榜" at bounding box center [70, 182] width 129 height 32
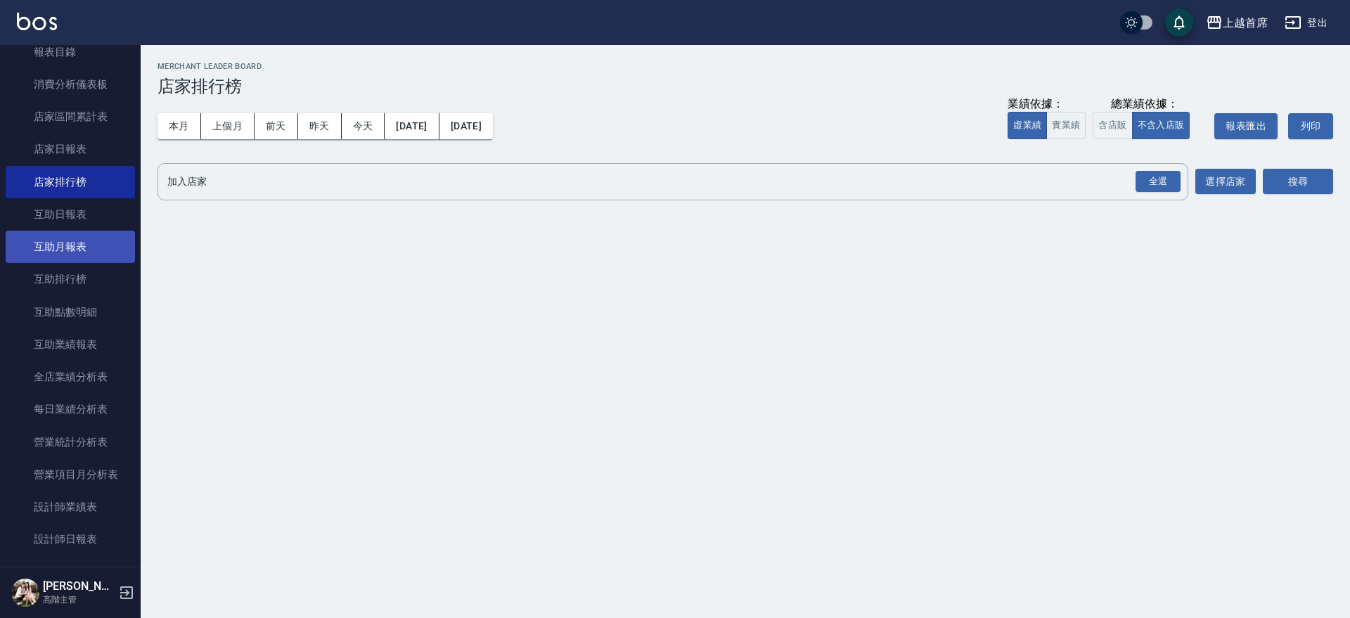
click at [81, 237] on link "互助月報表" at bounding box center [70, 247] width 129 height 32
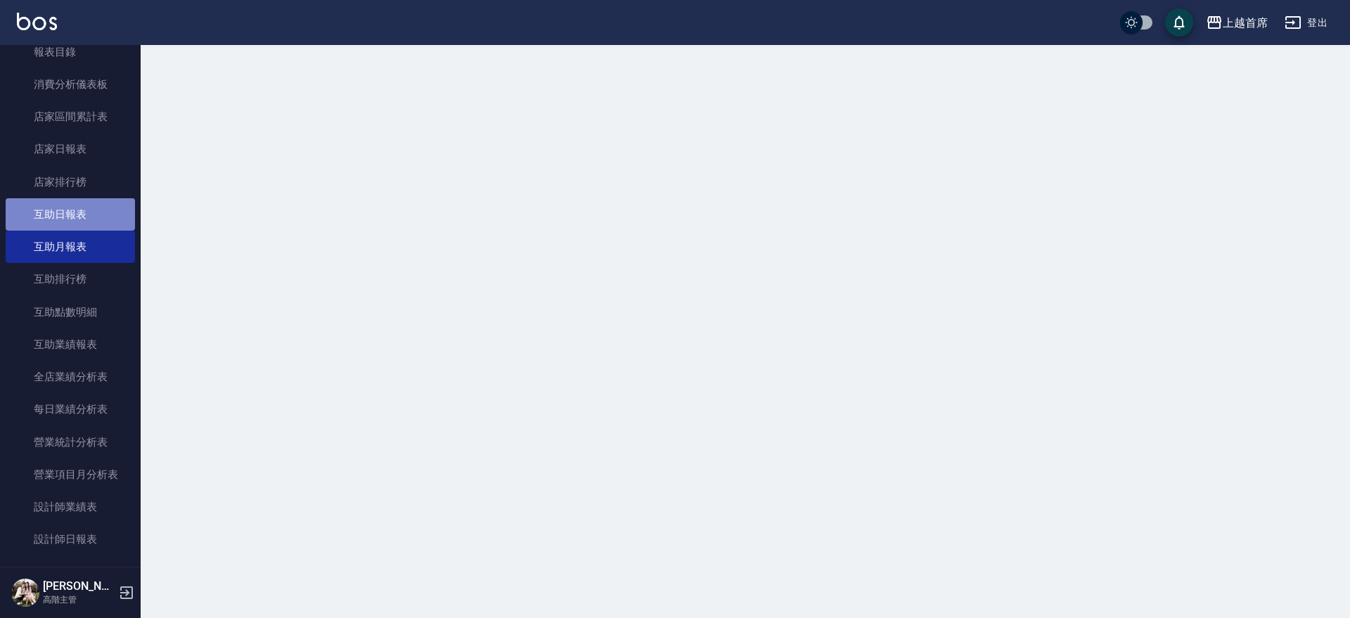
drag, startPoint x: 92, startPoint y: 211, endPoint x: 100, endPoint y: 237, distance: 27.1
click at [93, 210] on link "互助日報表" at bounding box center [70, 214] width 129 height 32
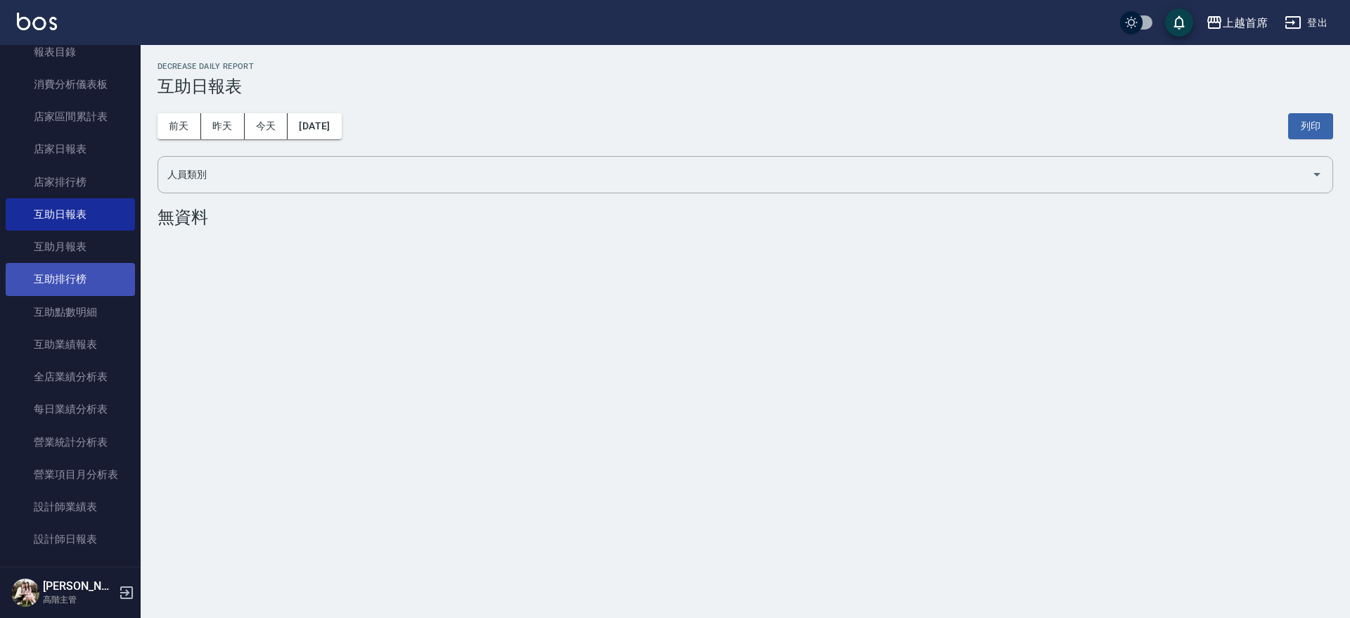
click at [87, 271] on link "互助排行榜" at bounding box center [70, 279] width 129 height 32
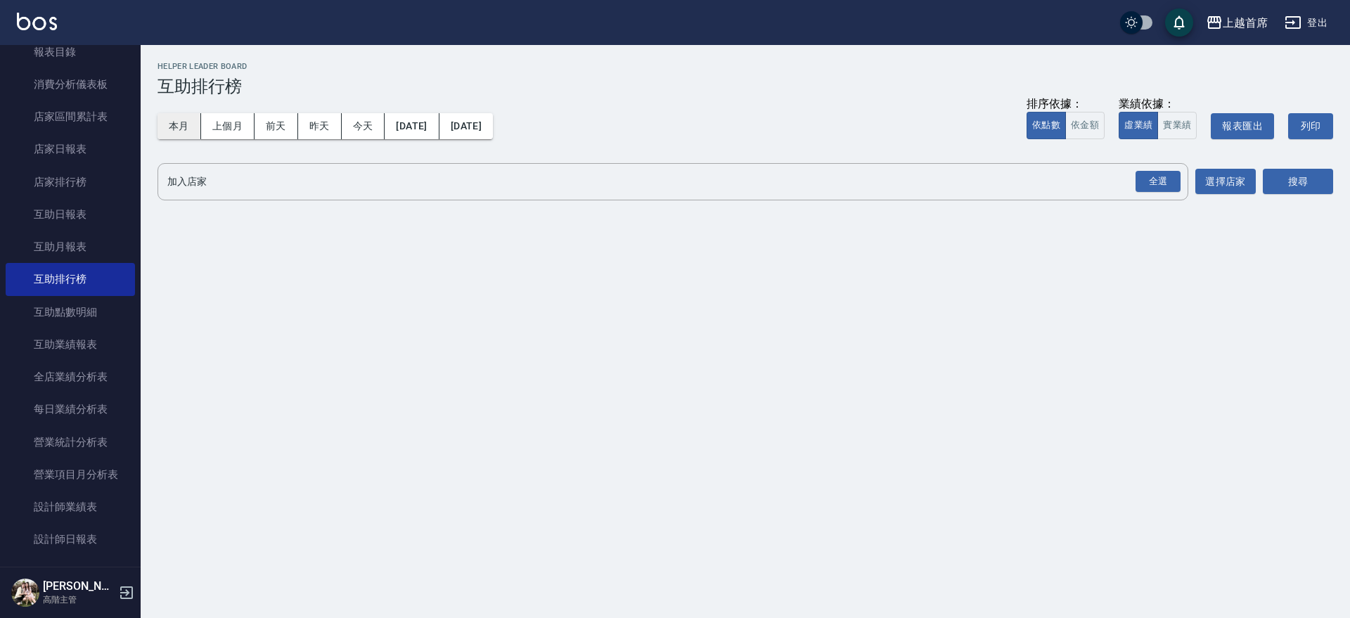
drag, startPoint x: 182, startPoint y: 122, endPoint x: 823, endPoint y: 211, distance: 646.7
click at [183, 122] on button "本月" at bounding box center [180, 126] width 44 height 26
drag, startPoint x: 1160, startPoint y: 188, endPoint x: 1316, endPoint y: 174, distance: 156.0
click at [1165, 187] on div "全選" at bounding box center [1158, 182] width 45 height 22
click at [1335, 172] on div "上越首席 2025-09-01 - 2025-09-30 互助排行榜 列印時間： 2025-09-07-12:43 Helper Leader Board 互…" at bounding box center [746, 135] width 1210 height 181
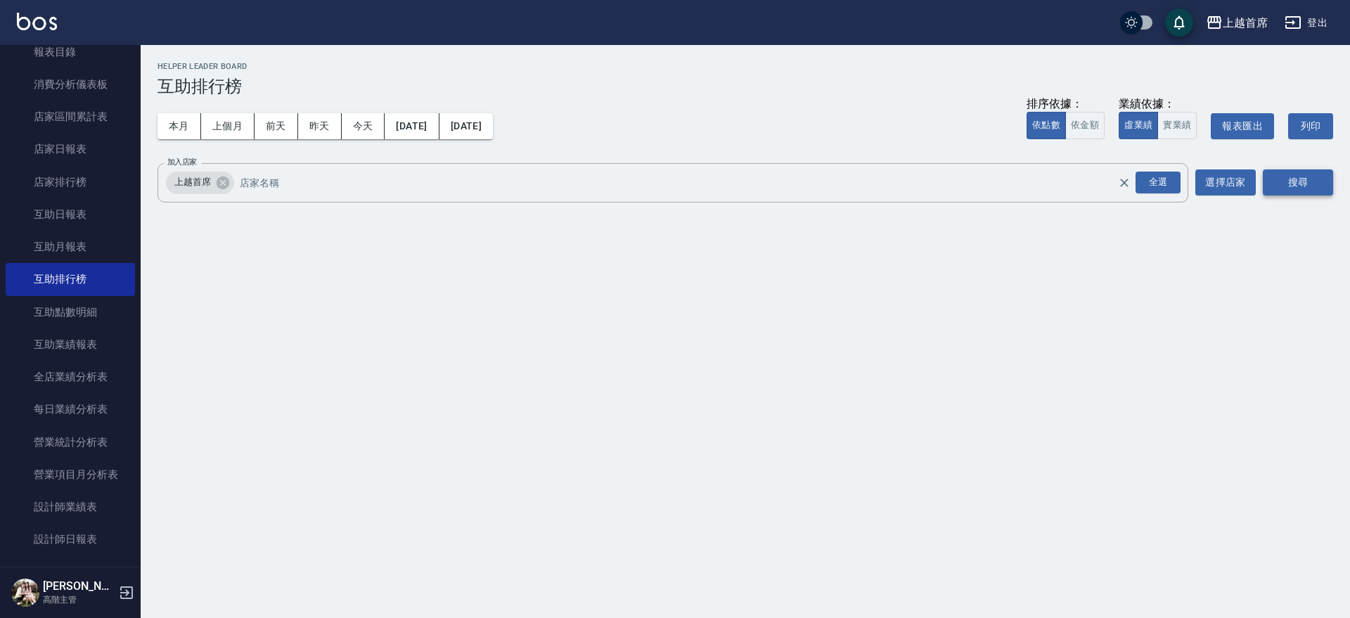
click at [1314, 176] on button "搜尋" at bounding box center [1298, 182] width 70 height 26
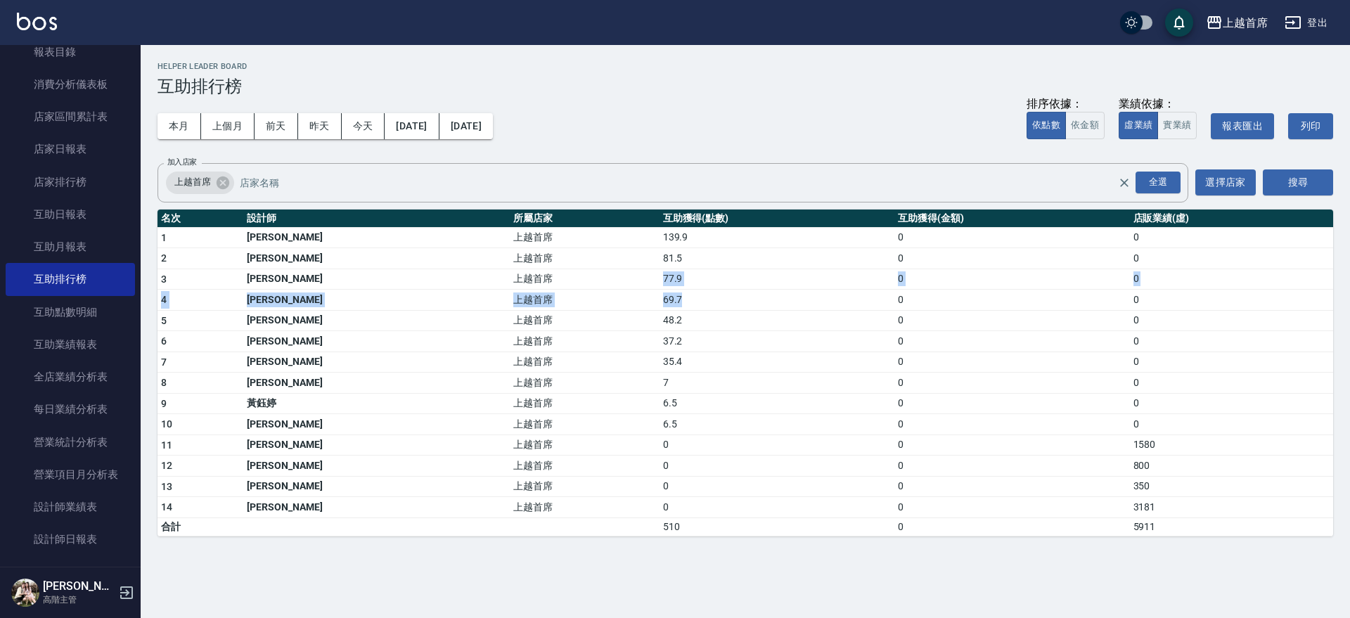
drag, startPoint x: 551, startPoint y: 286, endPoint x: 595, endPoint y: 287, distance: 44.3
click at [609, 297] on tbody "1 陳育珊 上越首席 139.9 0 0 2 鄭詩縈 上越首席 81.5 0 0 3 蔡宛孜 上越首席 77.9 0 0 4 丁于琴 上越首席 69.7 0 …" at bounding box center [746, 381] width 1176 height 309
click at [243, 212] on th "名次" at bounding box center [201, 219] width 86 height 18
click at [85, 144] on link "店家日報表" at bounding box center [70, 149] width 129 height 32
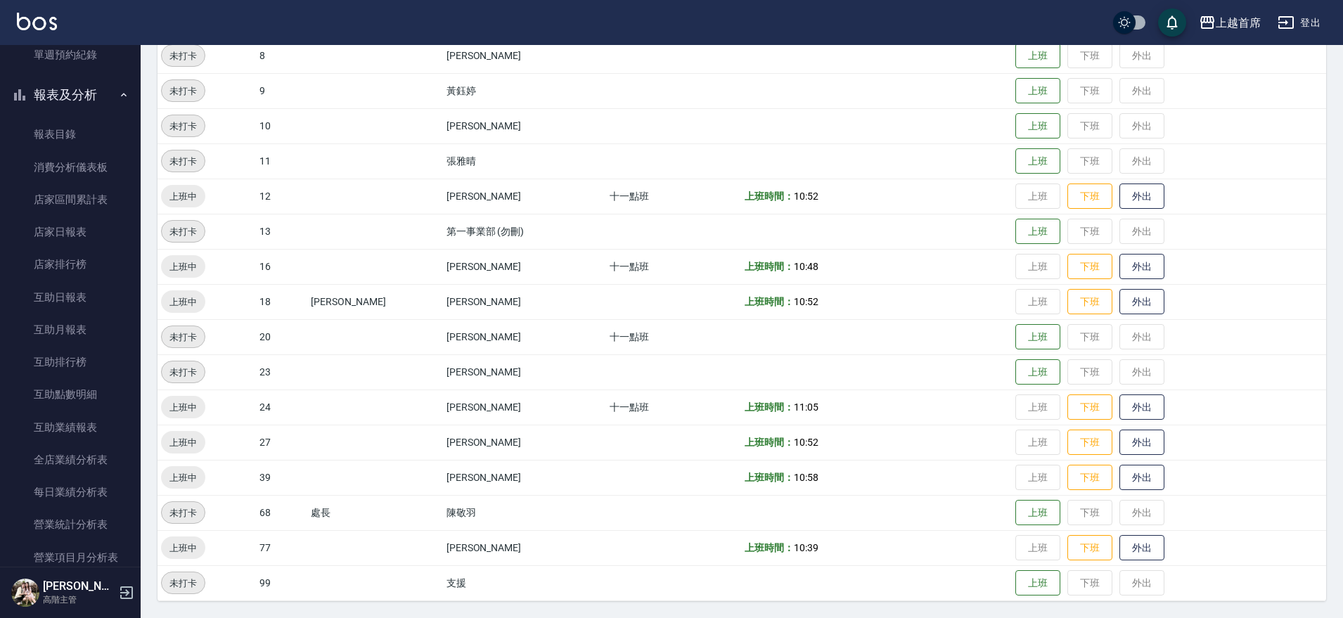
scroll to position [558, 0]
click at [94, 297] on link "互助日報表" at bounding box center [70, 297] width 129 height 32
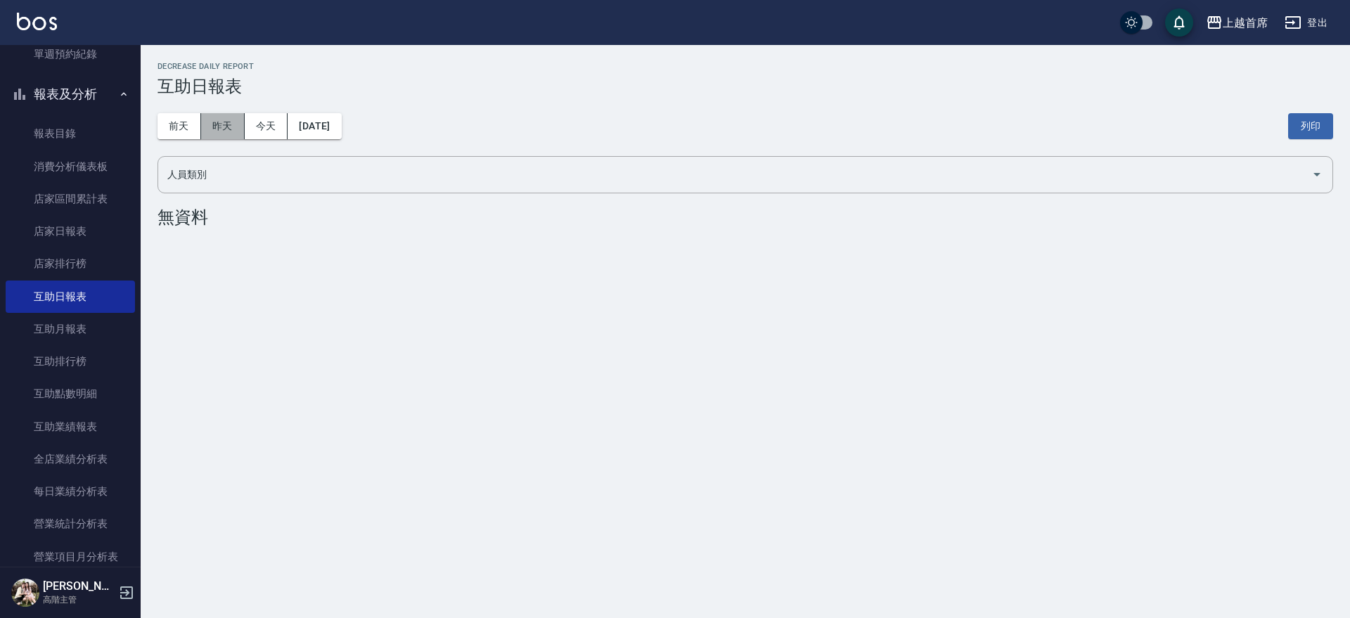
click at [207, 129] on button "昨天" at bounding box center [223, 126] width 44 height 26
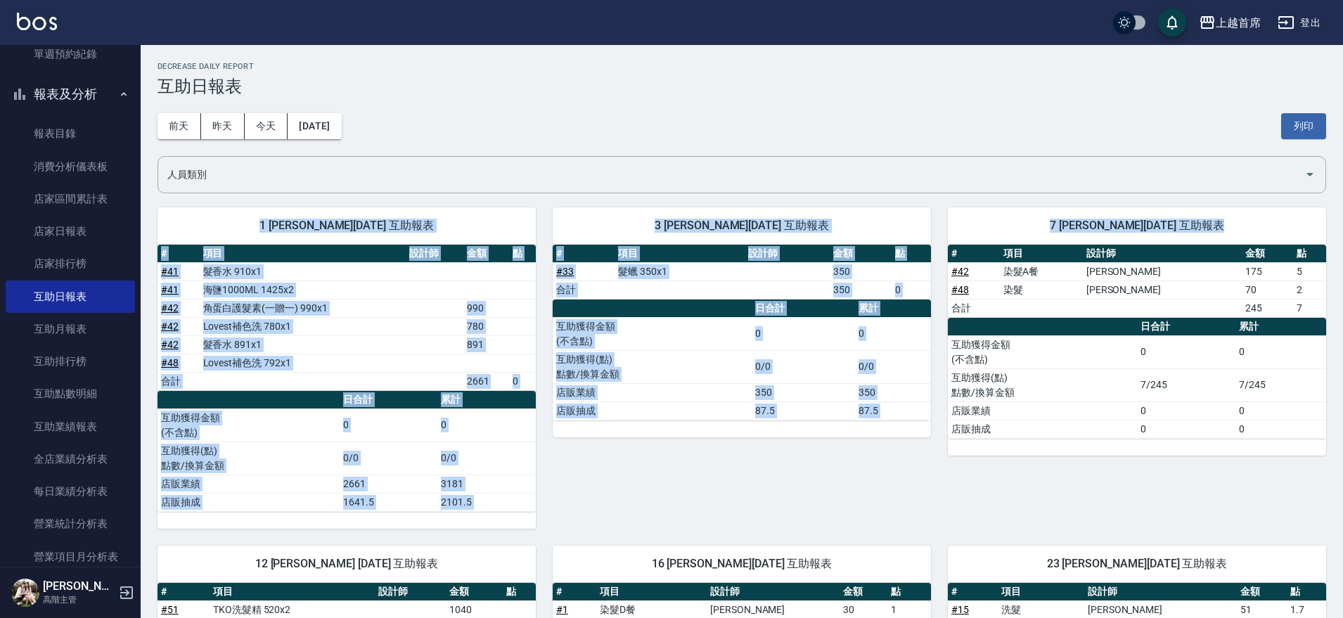
drag, startPoint x: 1336, startPoint y: 167, endPoint x: 1349, endPoint y: 293, distance: 126.6
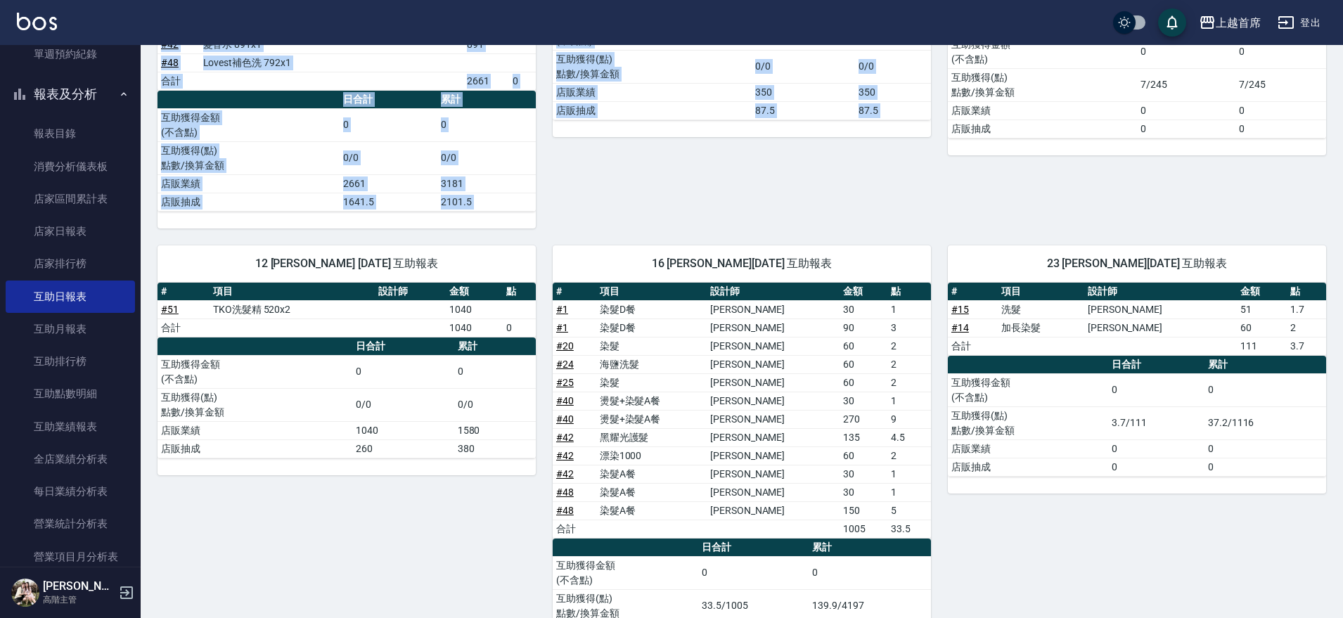
scroll to position [335, 0]
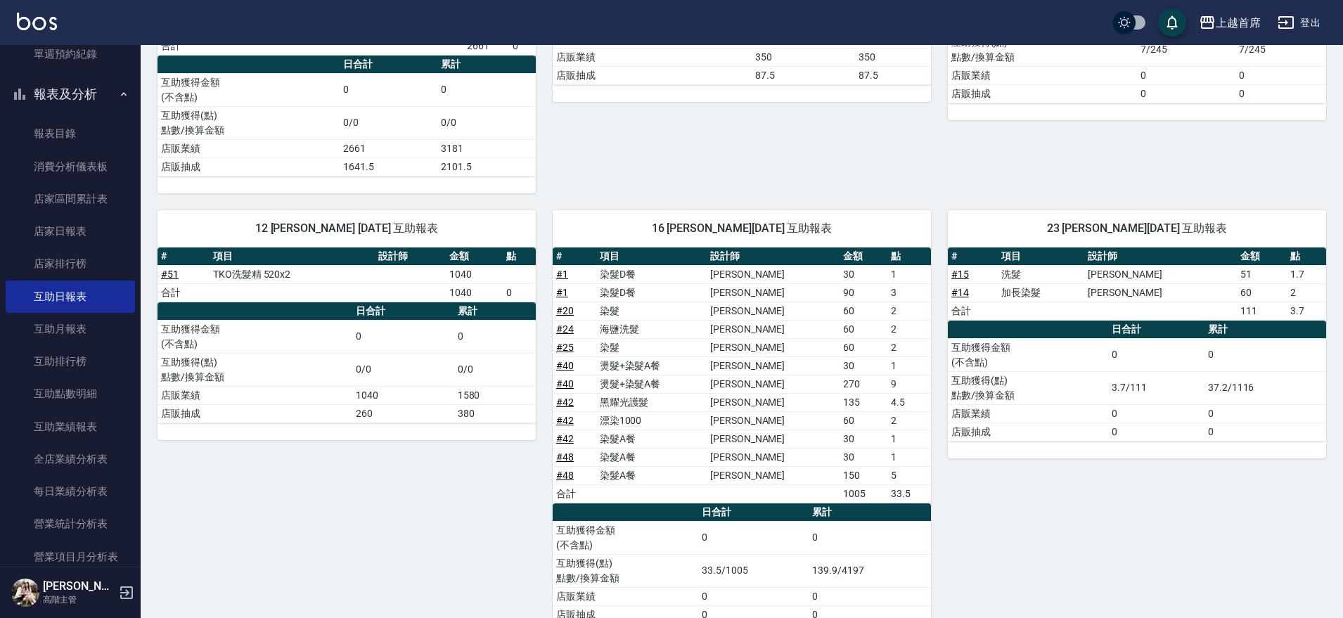
drag, startPoint x: 1134, startPoint y: 525, endPoint x: 1142, endPoint y: 507, distance: 20.1
click at [1134, 525] on div "23 呂晨聖 09/06/2025 互助報表 # 項目 設計師 金額 點 # 15 洗髮 許婕妤 51 1.7 # 14 加長染髮 許婕妤 60 2 合計 1…" at bounding box center [1128, 417] width 395 height 448
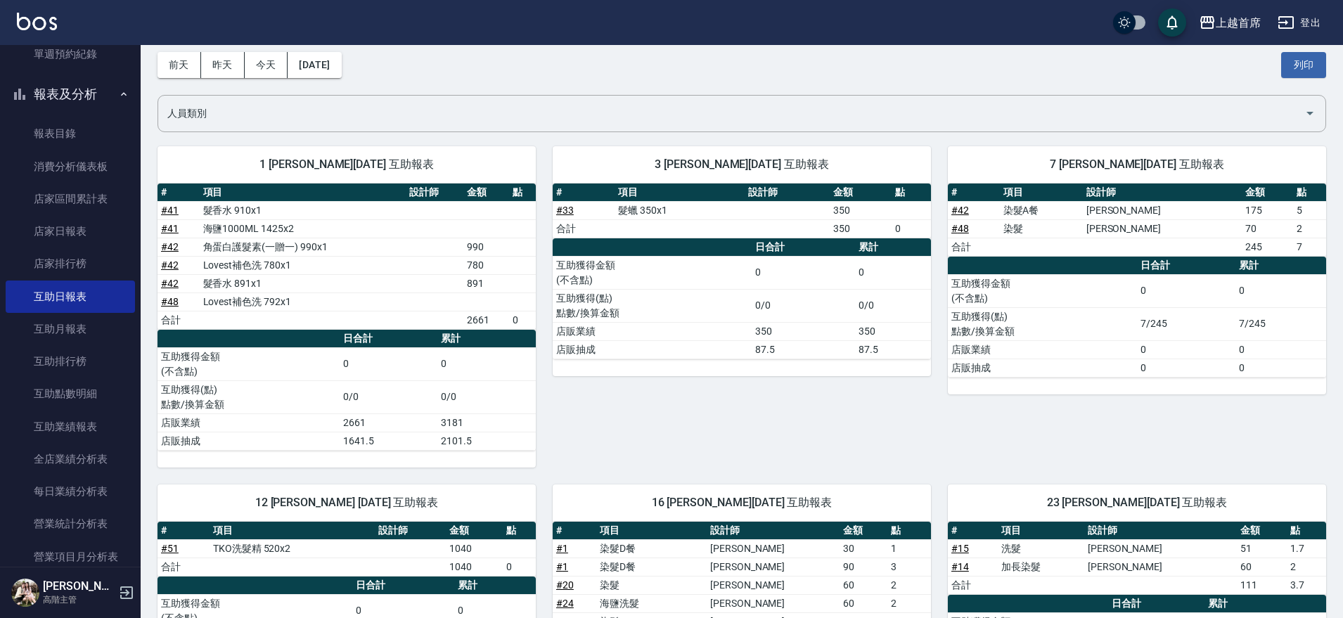
scroll to position [53, 0]
